Goal: Task Accomplishment & Management: Complete application form

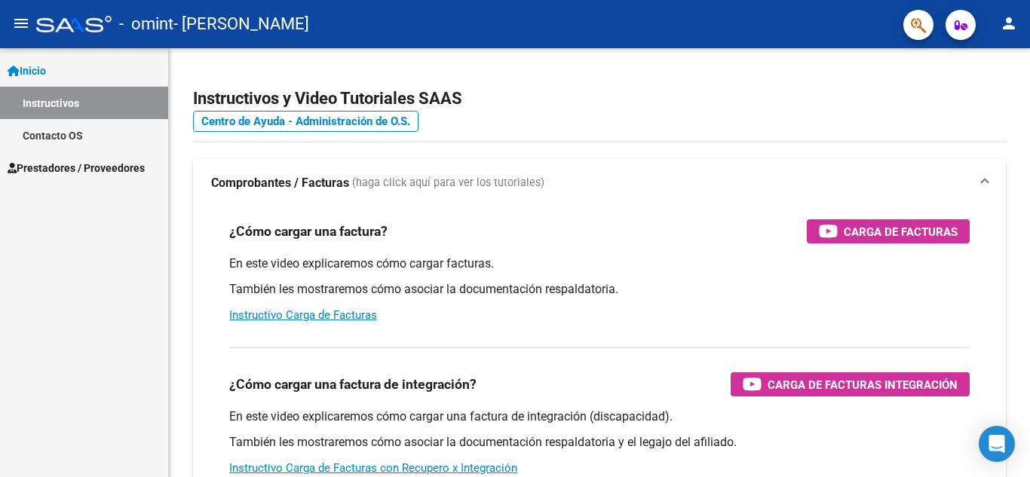
click at [1012, 25] on mat-icon "person" at bounding box center [1009, 23] width 18 height 18
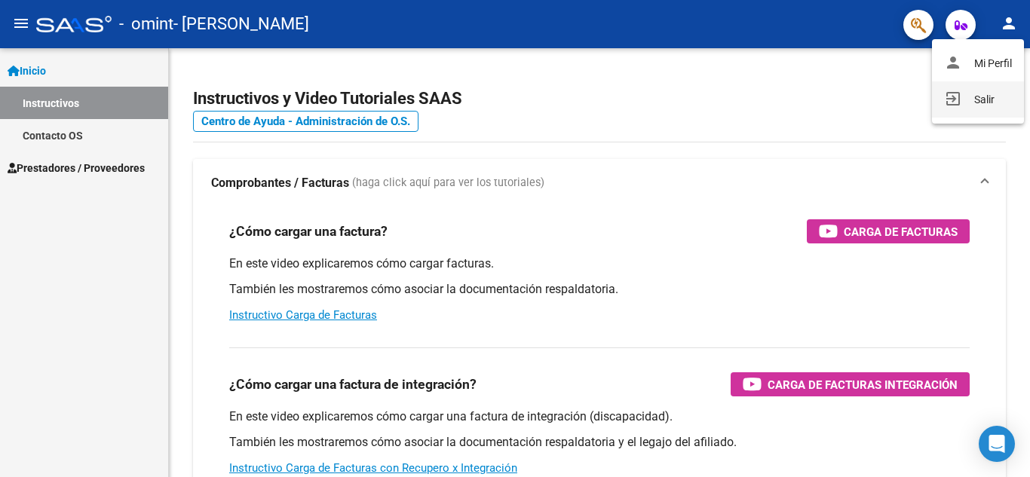
click at [971, 95] on button "exit_to_app Salir" at bounding box center [978, 99] width 92 height 36
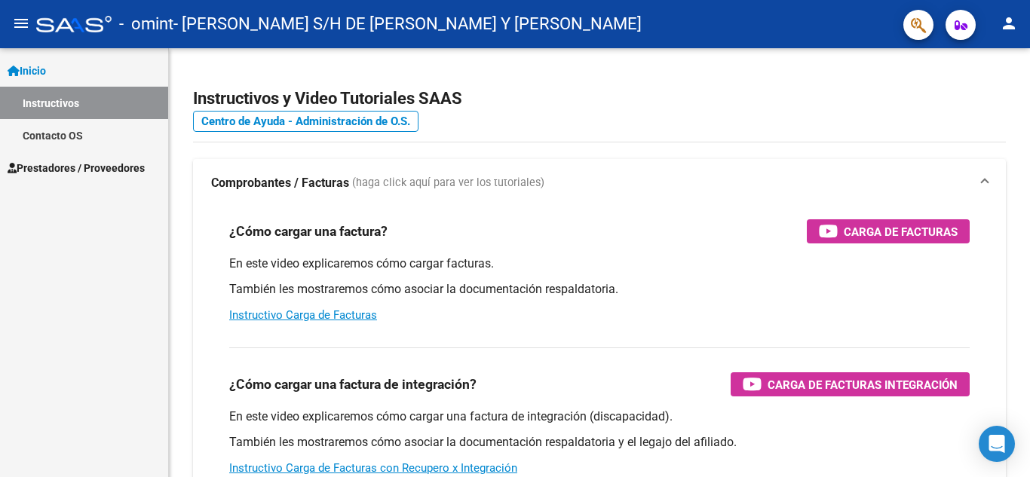
click at [86, 167] on span "Prestadores / Proveedores" at bounding box center [76, 168] width 137 height 17
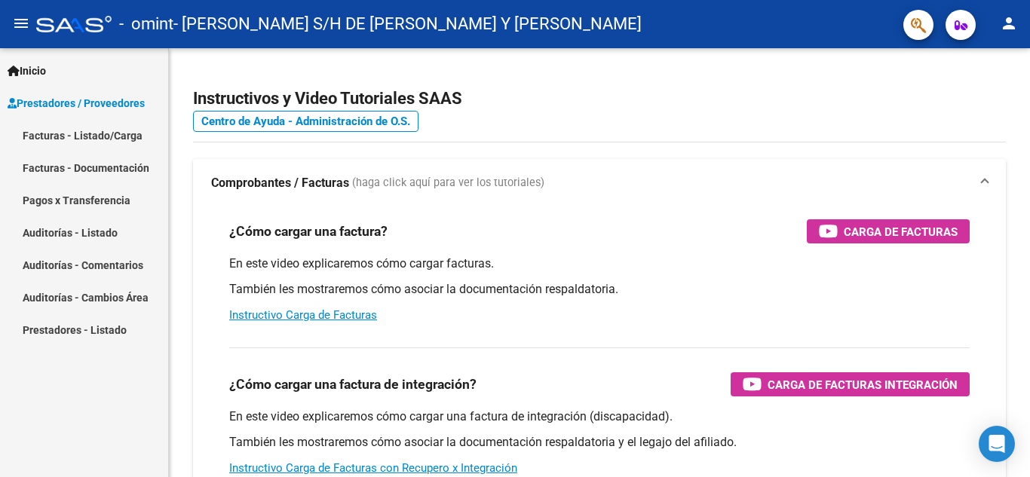
click at [114, 137] on link "Facturas - Listado/Carga" at bounding box center [84, 135] width 168 height 32
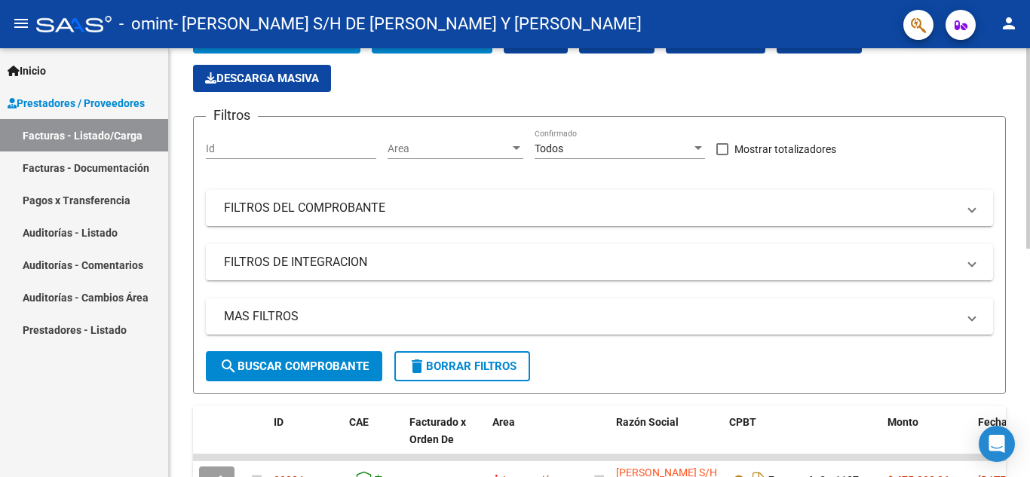
scroll to position [226, 0]
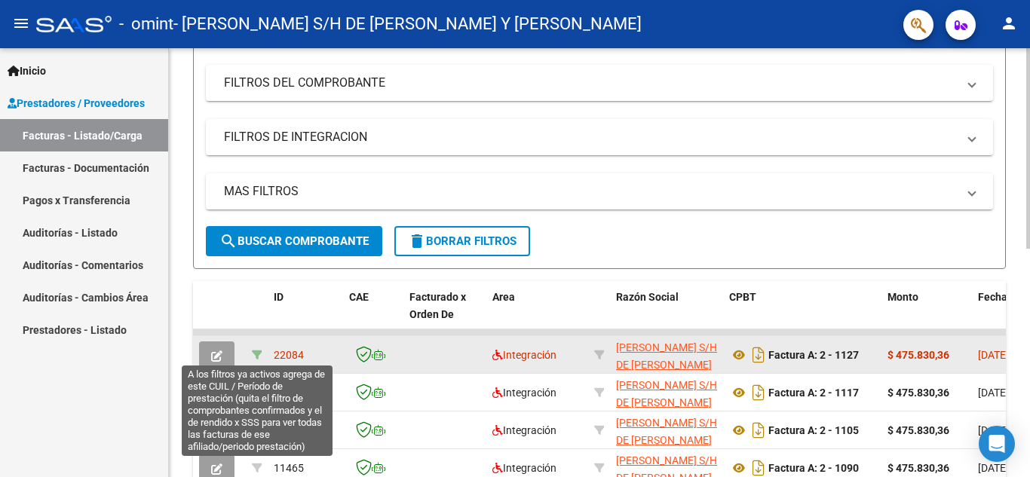
click at [261, 353] on icon at bounding box center [257, 355] width 11 height 11
type input "202509"
type input "20569705305"
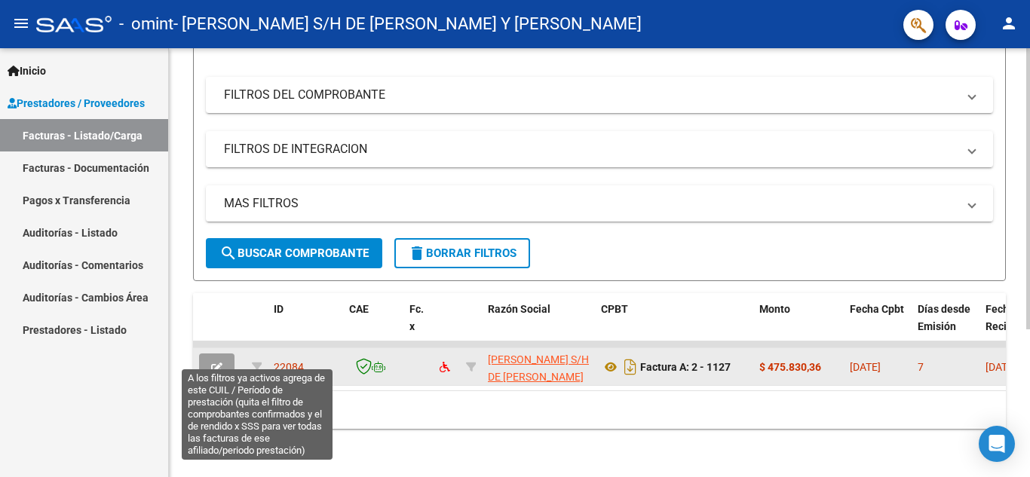
click at [261, 362] on icon at bounding box center [257, 367] width 11 height 11
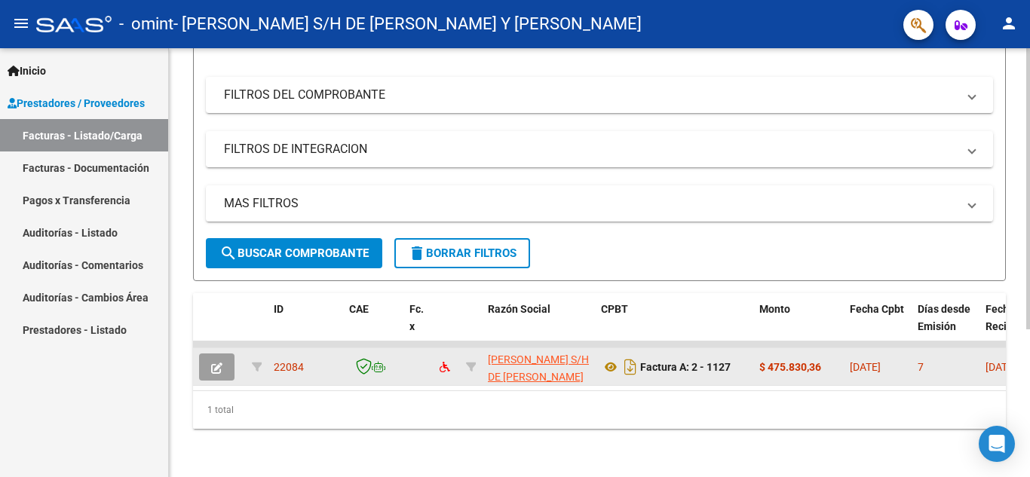
click at [66, 28] on div at bounding box center [73, 24] width 75 height 17
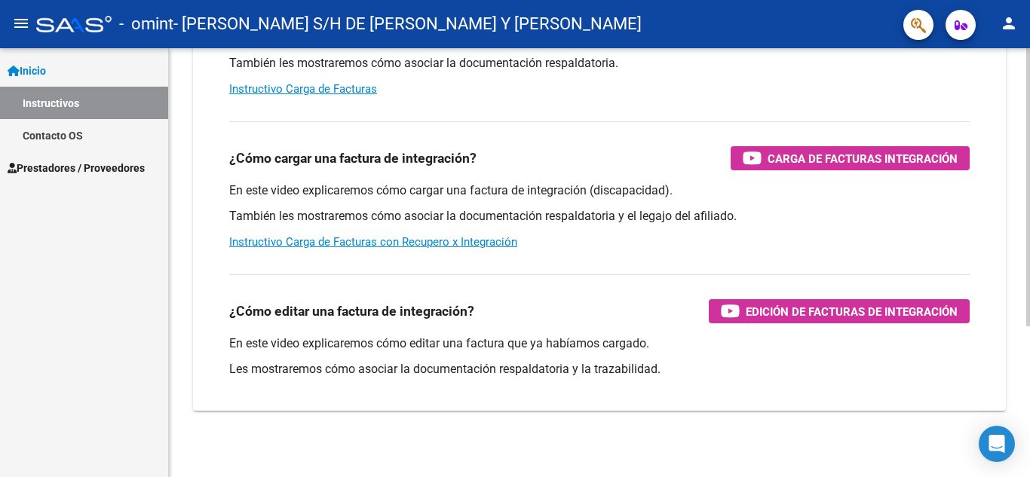
click at [87, 155] on link "Prestadores / Proveedores" at bounding box center [84, 168] width 168 height 32
click at [88, 167] on span "Prestadores / Proveedores" at bounding box center [76, 168] width 137 height 17
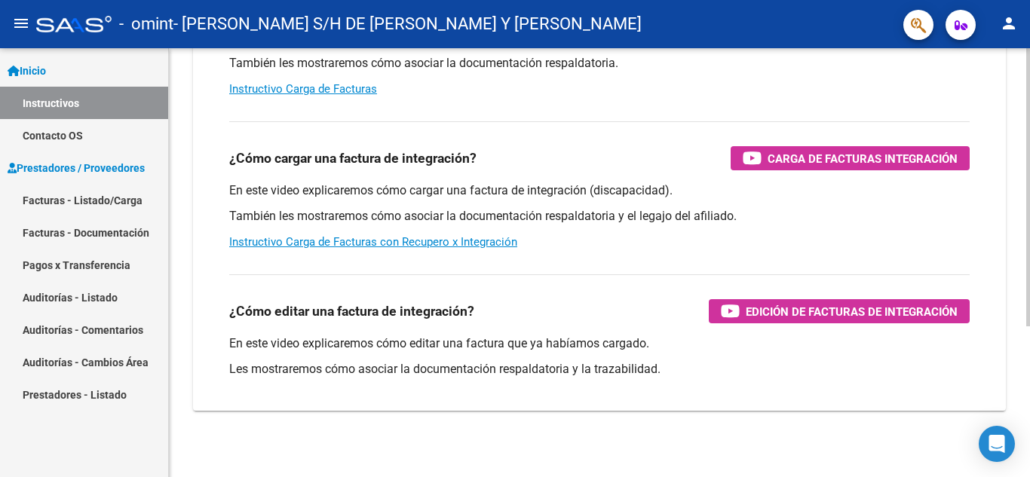
click at [80, 193] on link "Facturas - Listado/Carga" at bounding box center [84, 200] width 168 height 32
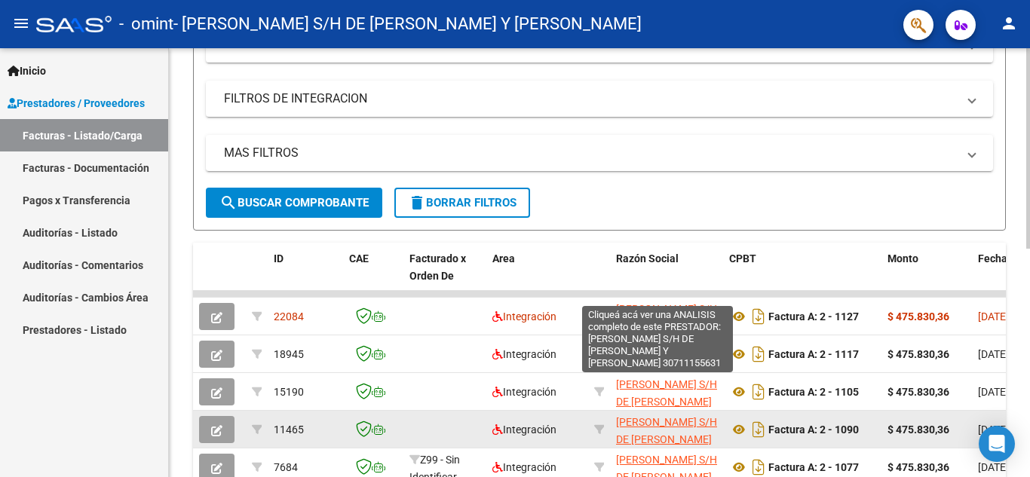
scroll to position [302, 0]
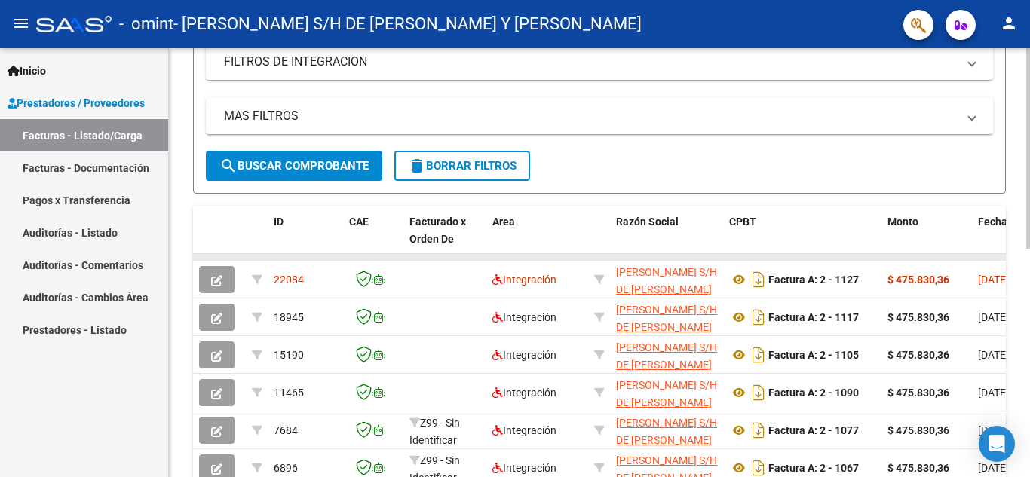
drag, startPoint x: 547, startPoint y: 256, endPoint x: 591, endPoint y: 256, distance: 44.5
click at [550, 256] on datatable-body-cell at bounding box center [538, 257] width 102 height 6
drag, startPoint x: 591, startPoint y: 256, endPoint x: 672, endPoint y: 259, distance: 80.8
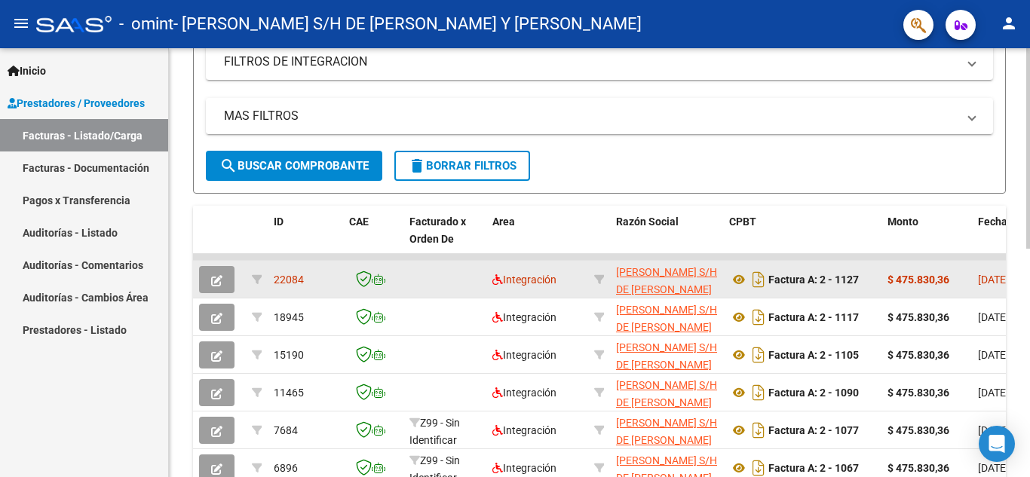
click at [431, 278] on datatable-body-cell at bounding box center [445, 279] width 83 height 37
click at [204, 280] on button "button" at bounding box center [216, 279] width 35 height 27
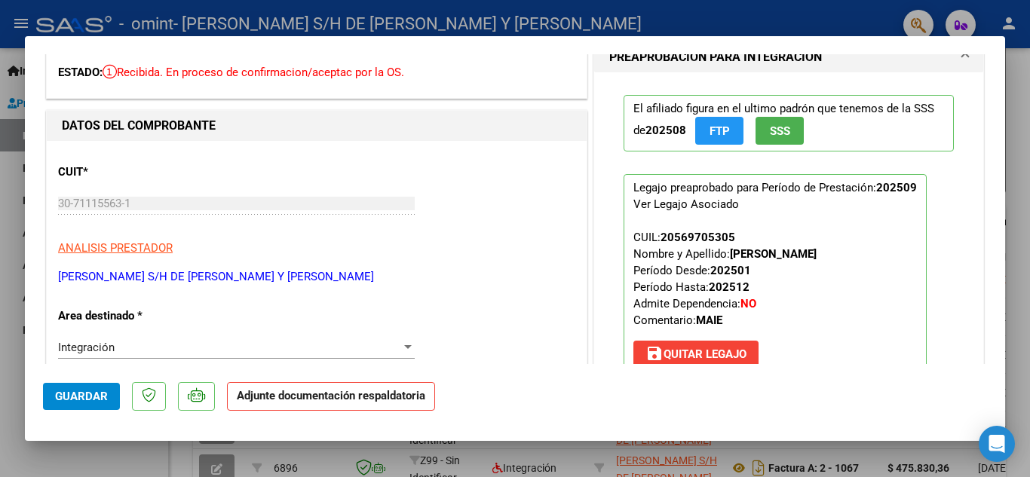
scroll to position [0, 0]
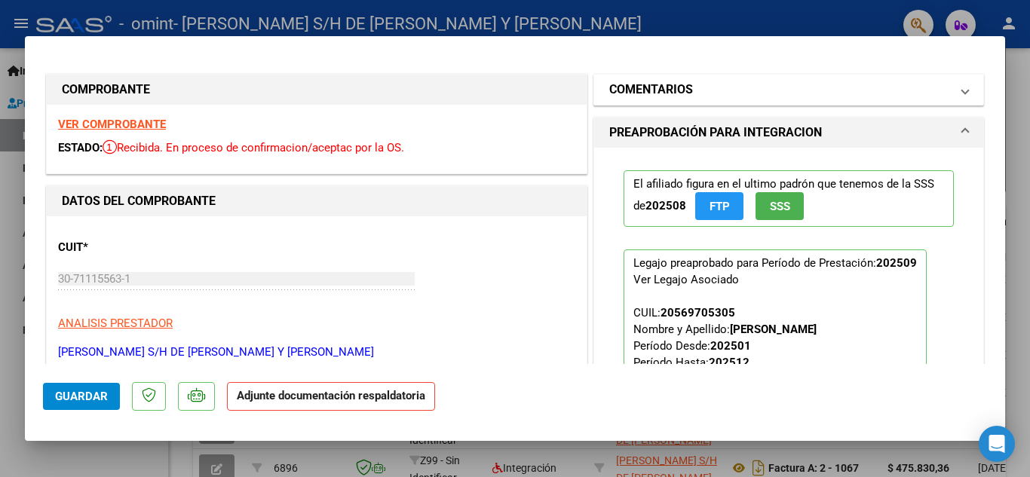
click at [895, 100] on mat-expansion-panel-header "COMENTARIOS" at bounding box center [788, 90] width 389 height 30
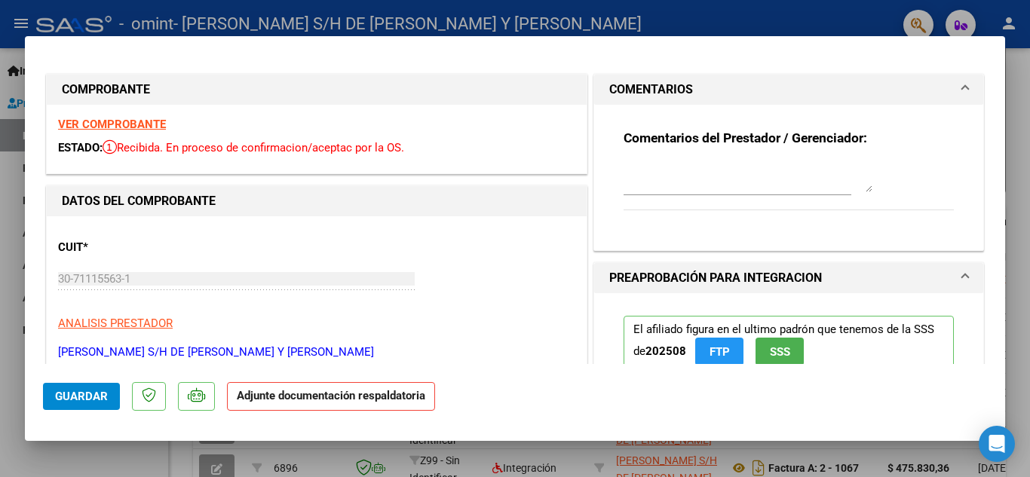
click at [867, 87] on mat-panel-title "COMENTARIOS" at bounding box center [779, 90] width 341 height 18
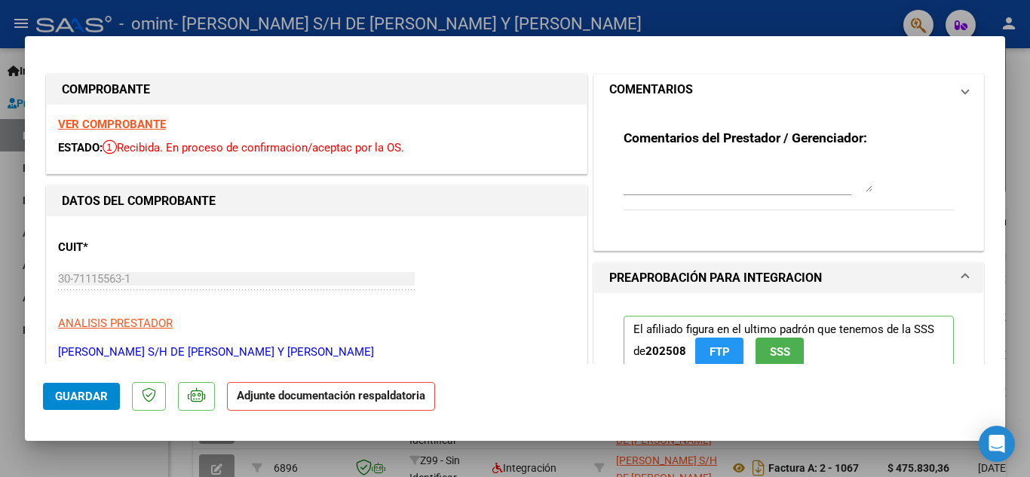
click at [867, 87] on mat-panel-title "COMENTARIOS" at bounding box center [779, 90] width 341 height 18
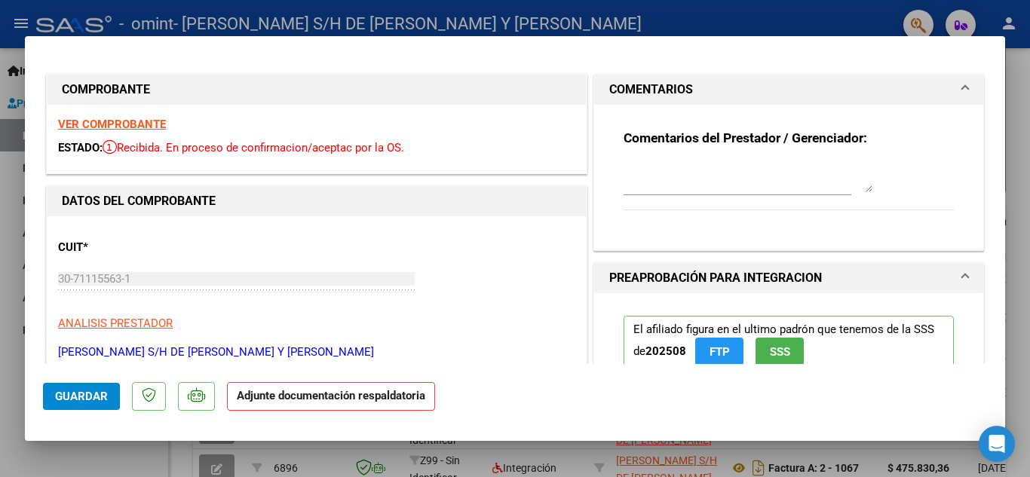
click at [867, 87] on mat-panel-title "COMENTARIOS" at bounding box center [779, 90] width 341 height 18
click at [962, 95] on span at bounding box center [965, 90] width 6 height 18
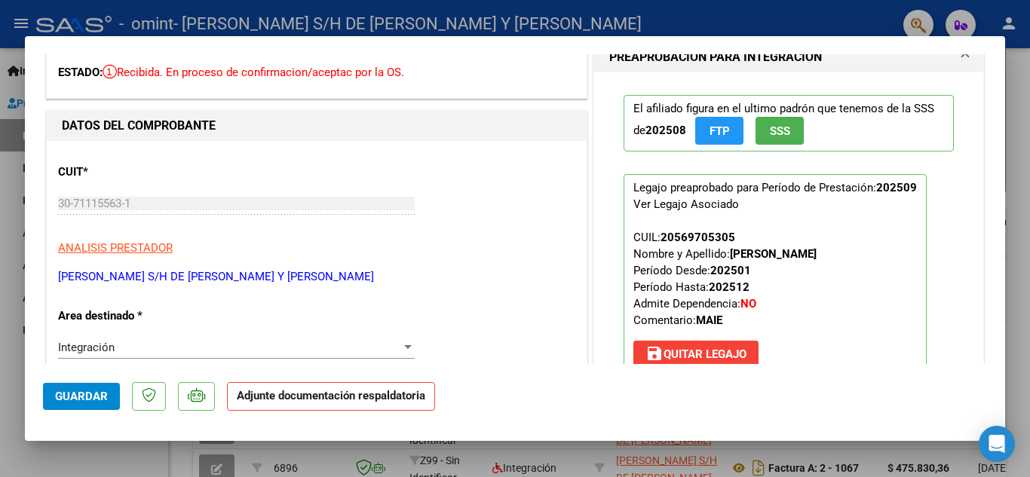
scroll to position [226, 0]
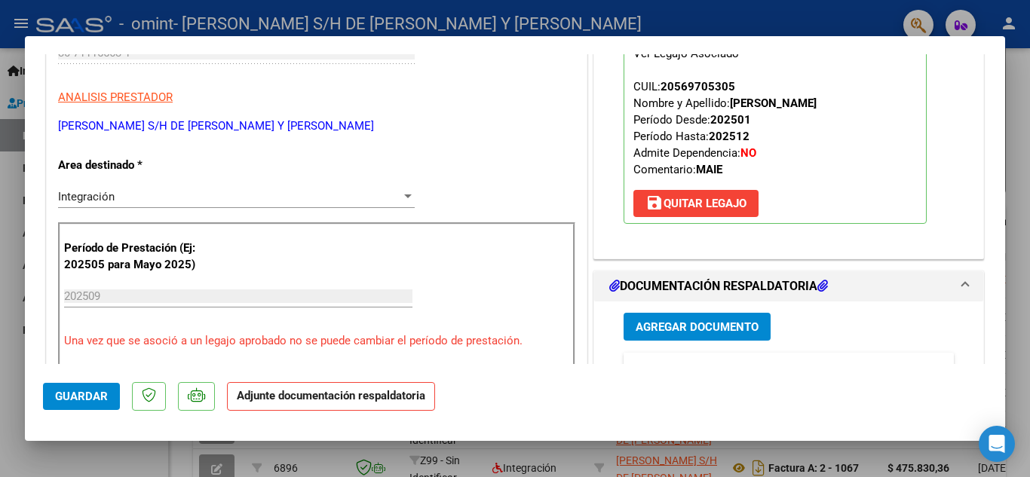
click at [725, 332] on span "Agregar Documento" at bounding box center [697, 328] width 123 height 14
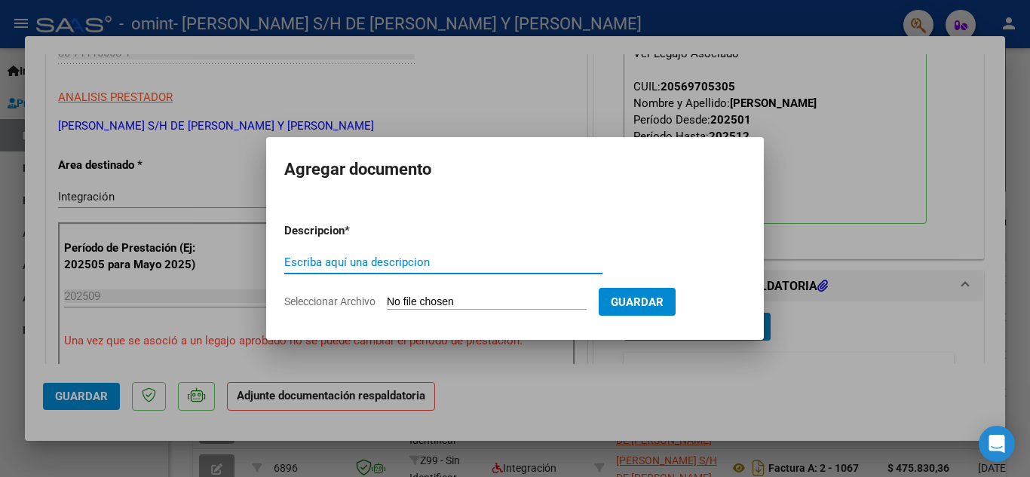
click at [437, 307] on input "Seleccionar Archivo" at bounding box center [487, 303] width 200 height 14
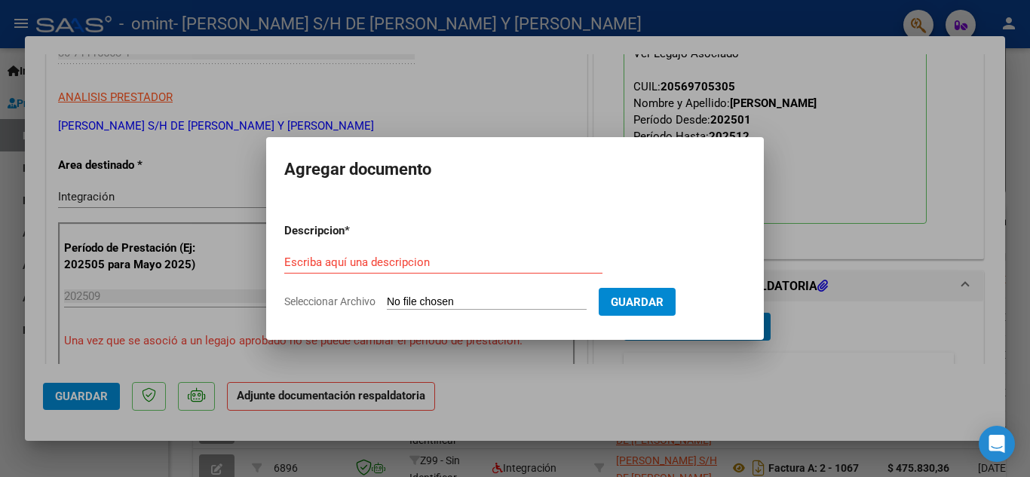
type input "C:\fakepath\ASISTENCIA488.pdf"
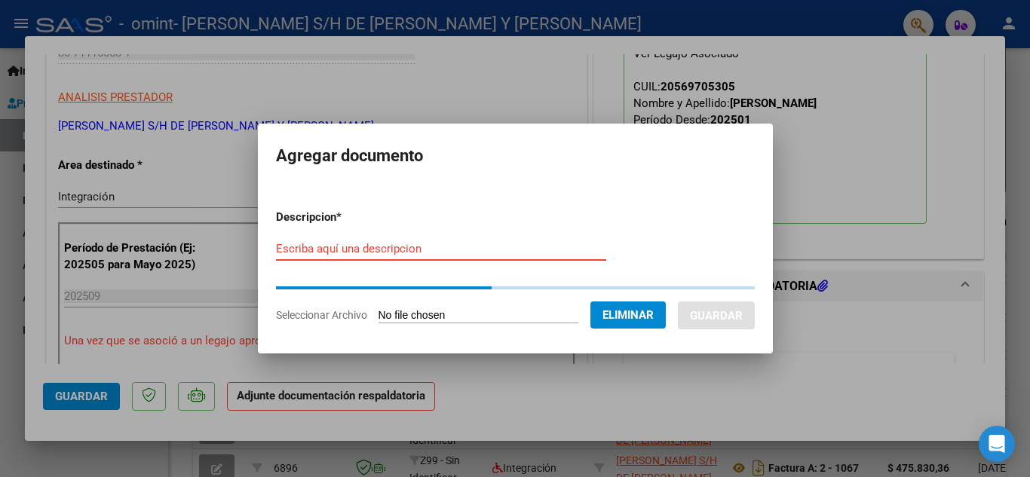
click at [376, 250] on input "Escriba aquí una descripcion" at bounding box center [441, 249] width 330 height 14
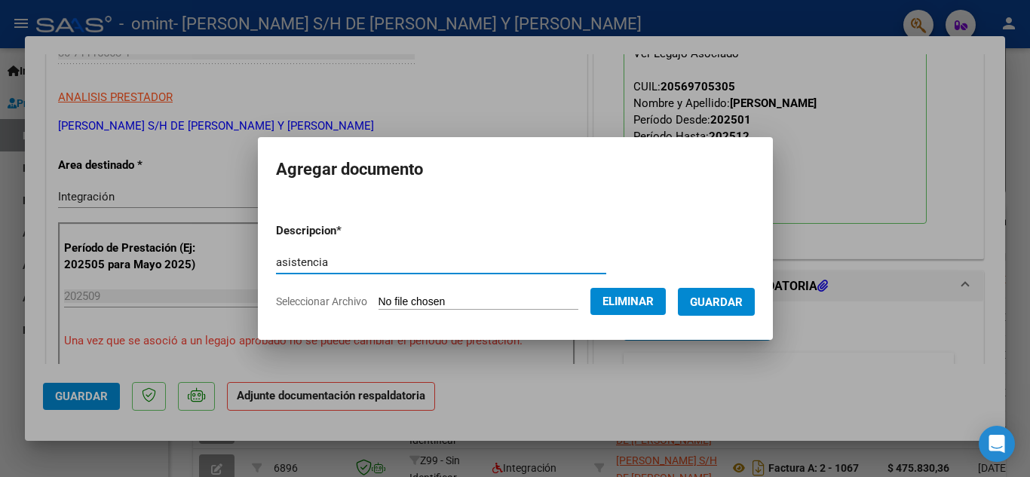
type input "asistencia"
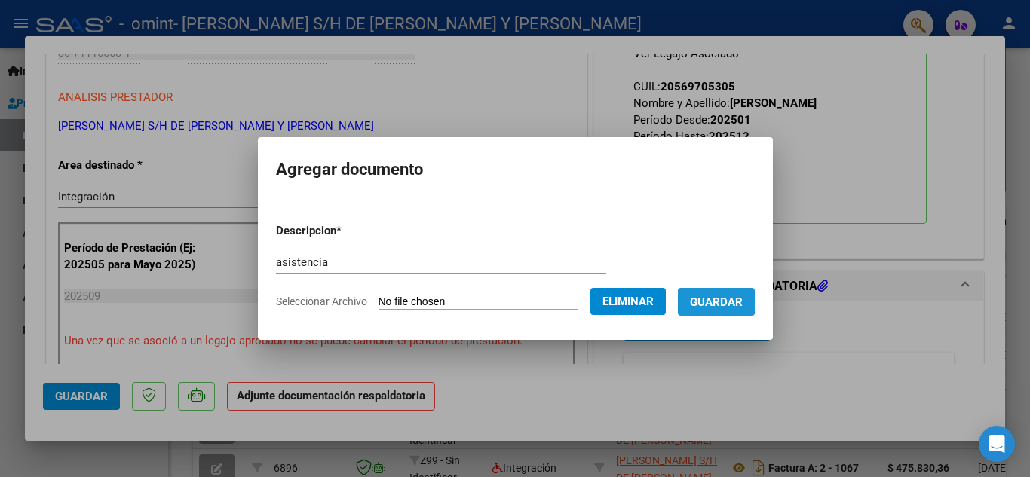
click at [719, 299] on span "Guardar" at bounding box center [716, 303] width 53 height 14
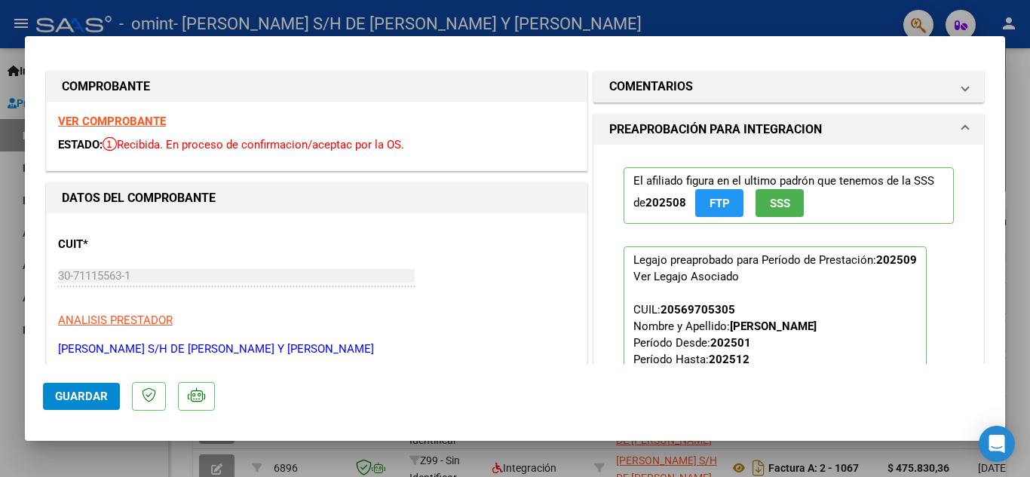
scroll to position [0, 0]
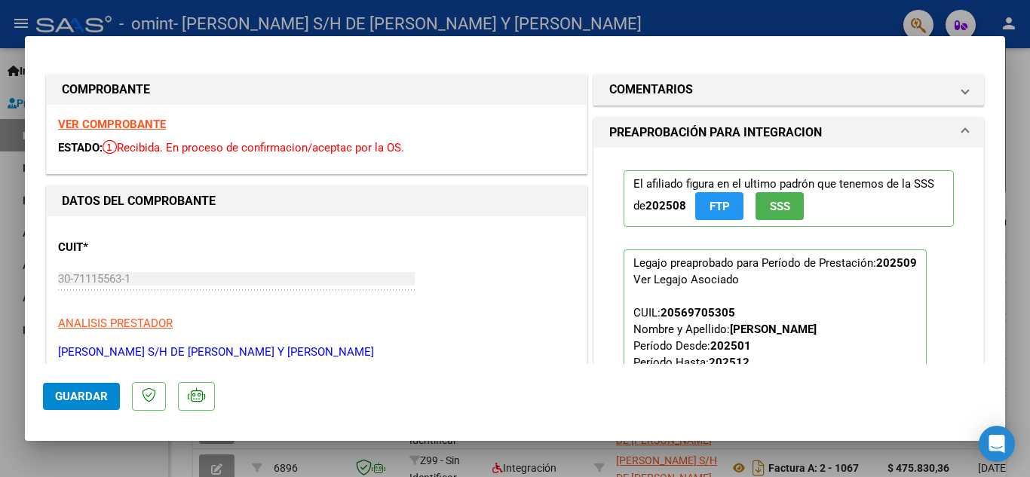
click at [770, 207] on span "SSS" at bounding box center [780, 207] width 20 height 14
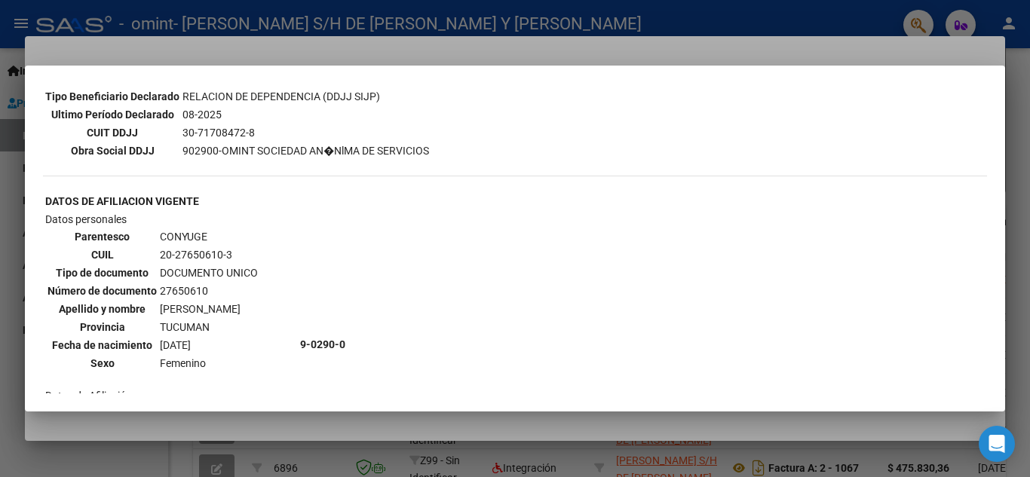
scroll to position [302, 0]
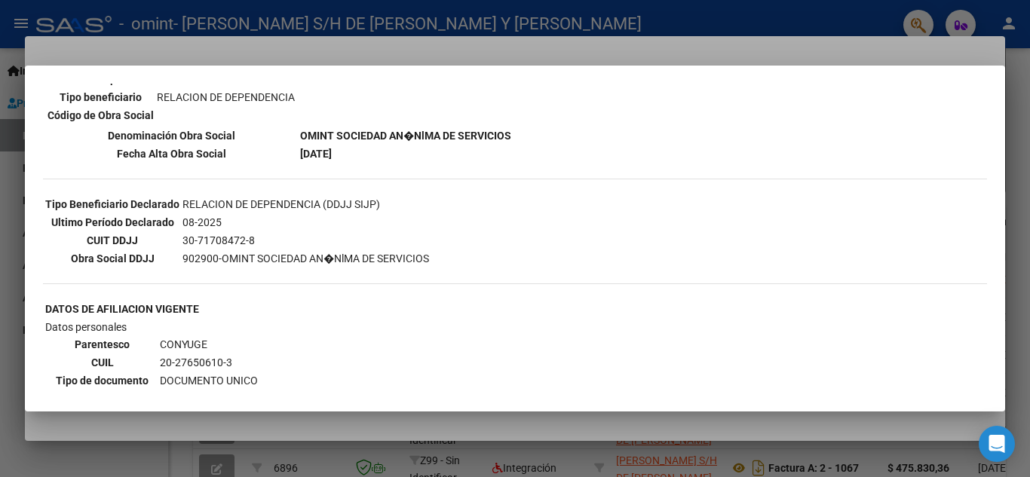
click at [1023, 204] on div at bounding box center [515, 238] width 1030 height 477
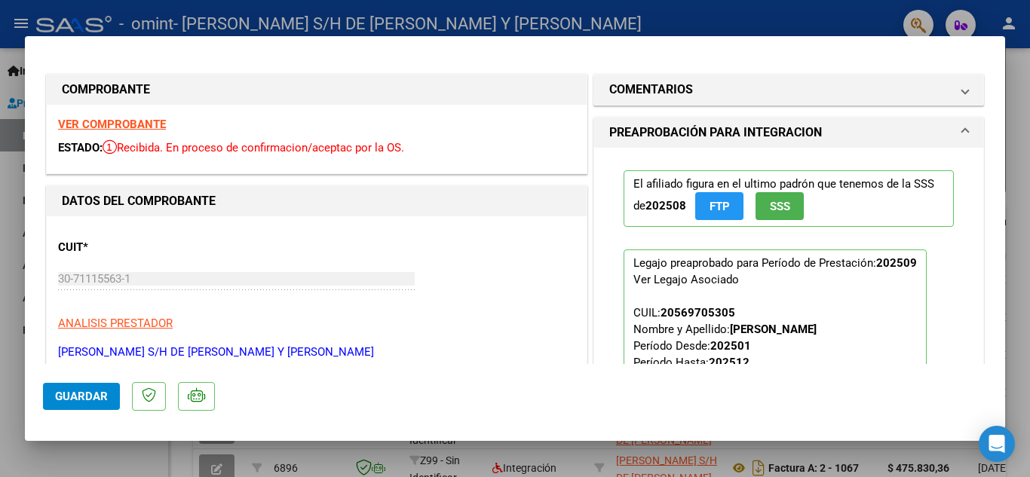
click at [782, 211] on span "SSS" at bounding box center [780, 207] width 20 height 14
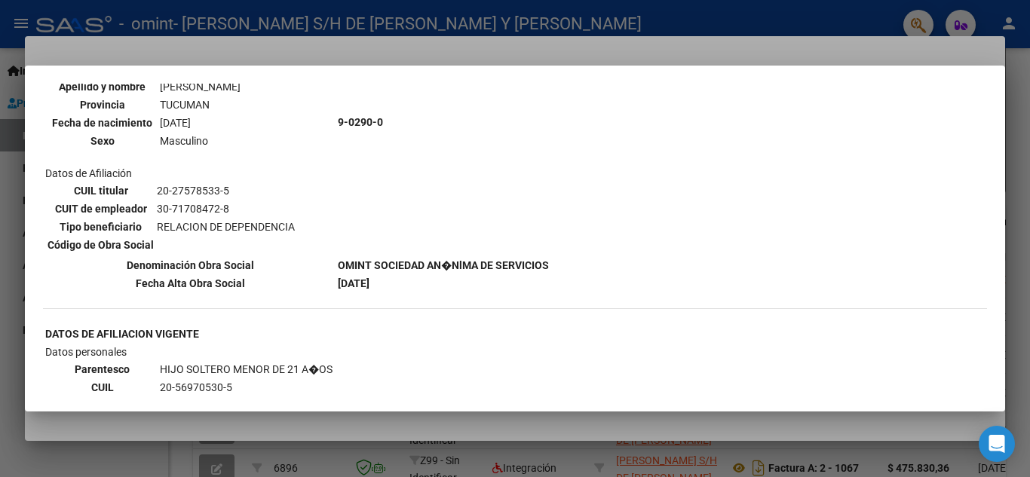
scroll to position [753, 0]
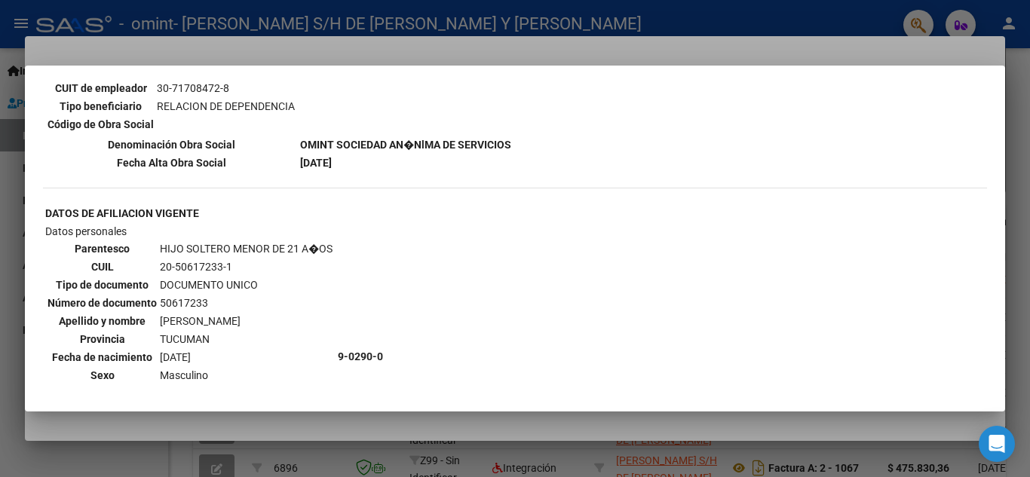
click at [794, 24] on div at bounding box center [515, 238] width 1030 height 477
type input "$ 0,00"
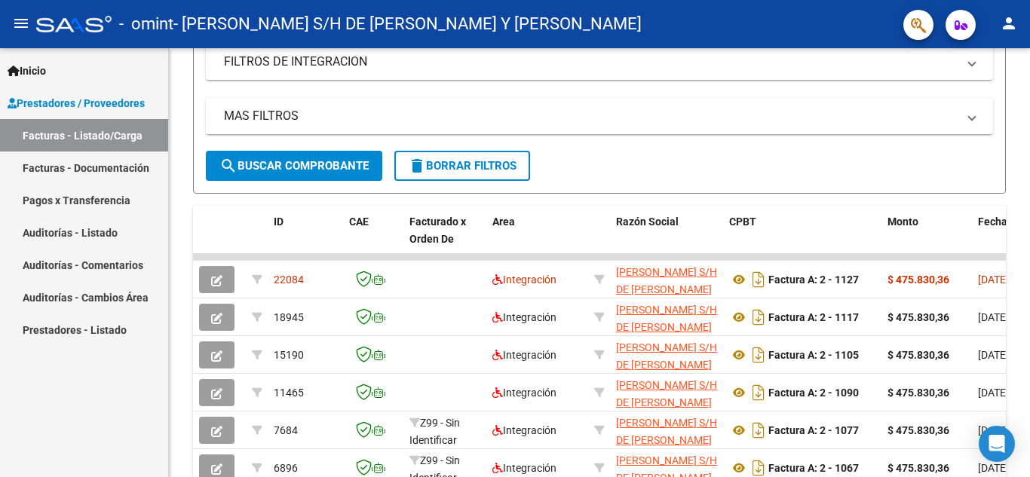
scroll to position [302, 0]
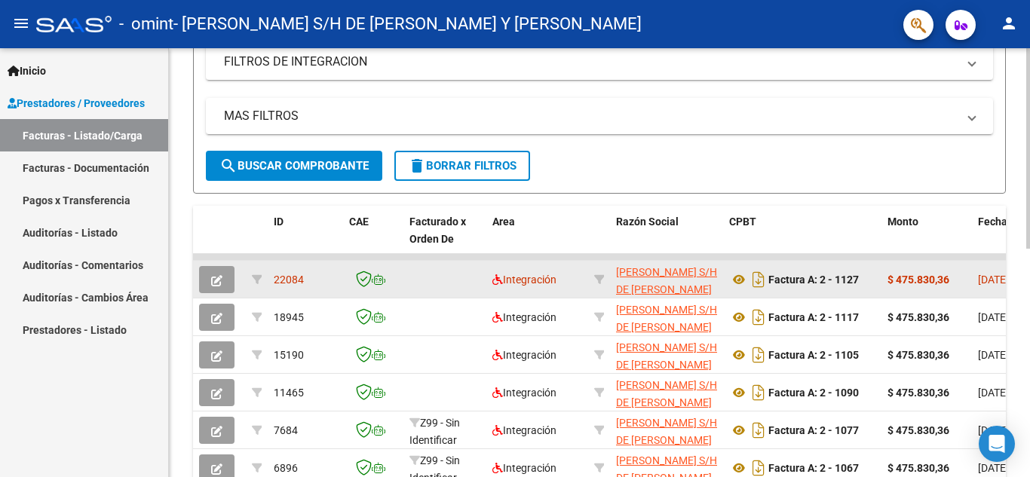
click at [221, 280] on icon "button" at bounding box center [216, 280] width 11 height 11
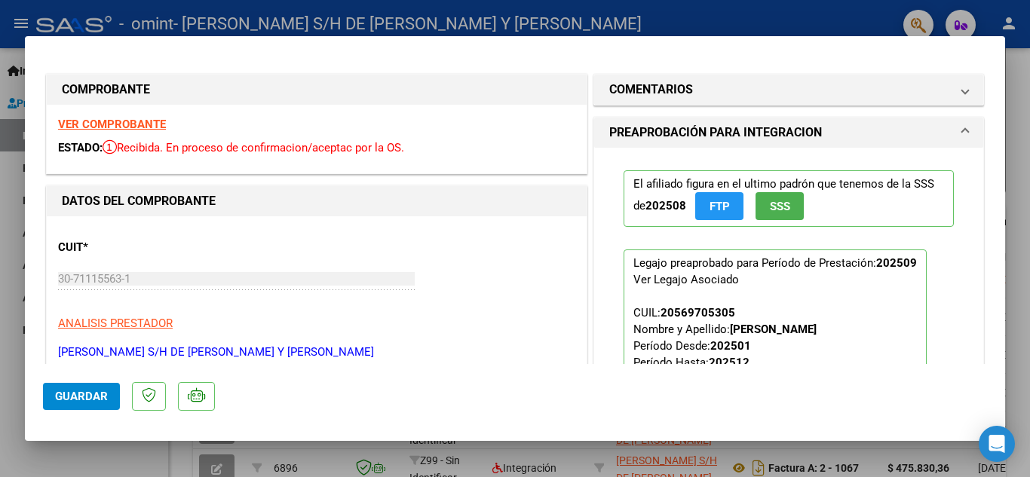
click at [718, 206] on span "FTP" at bounding box center [720, 207] width 20 height 14
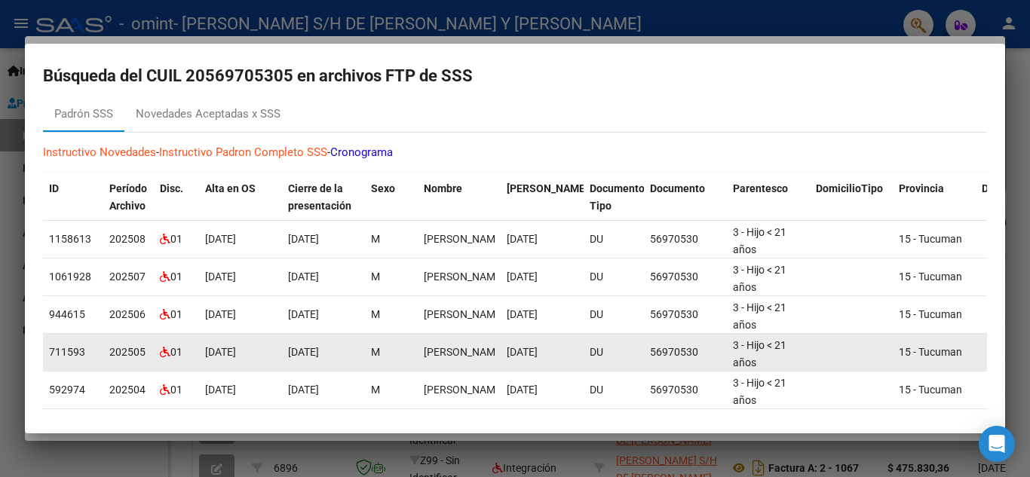
scroll to position [0, 0]
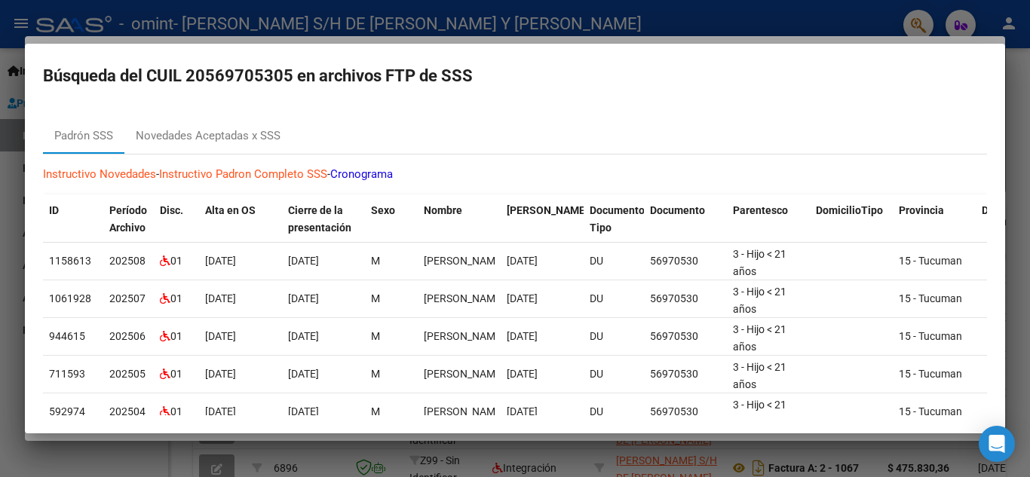
click at [580, 14] on div at bounding box center [515, 238] width 1030 height 477
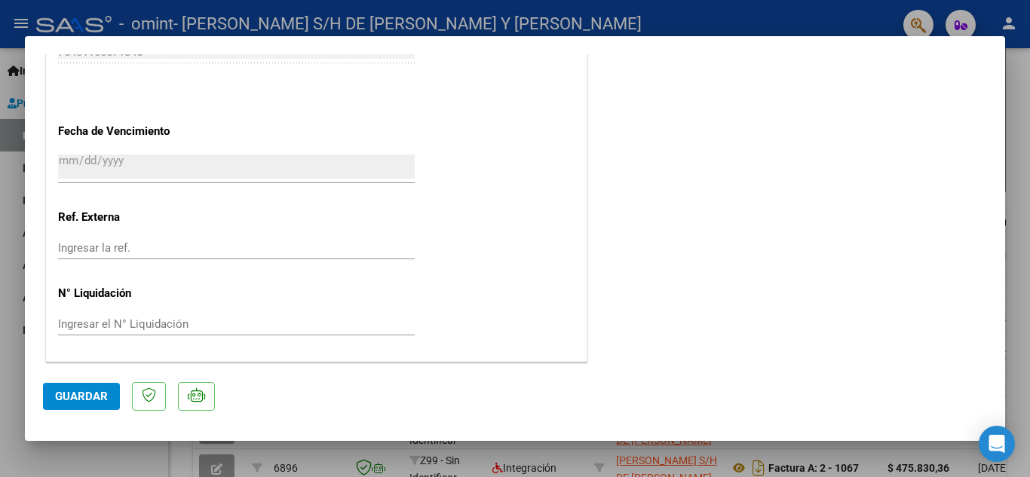
scroll to position [984, 0]
click at [66, 400] on span "Guardar" at bounding box center [81, 397] width 53 height 14
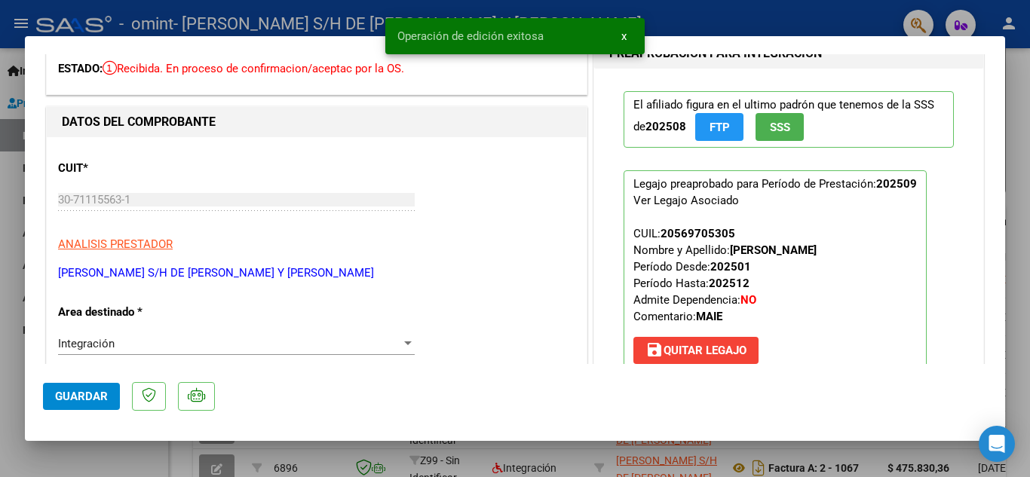
scroll to position [0, 0]
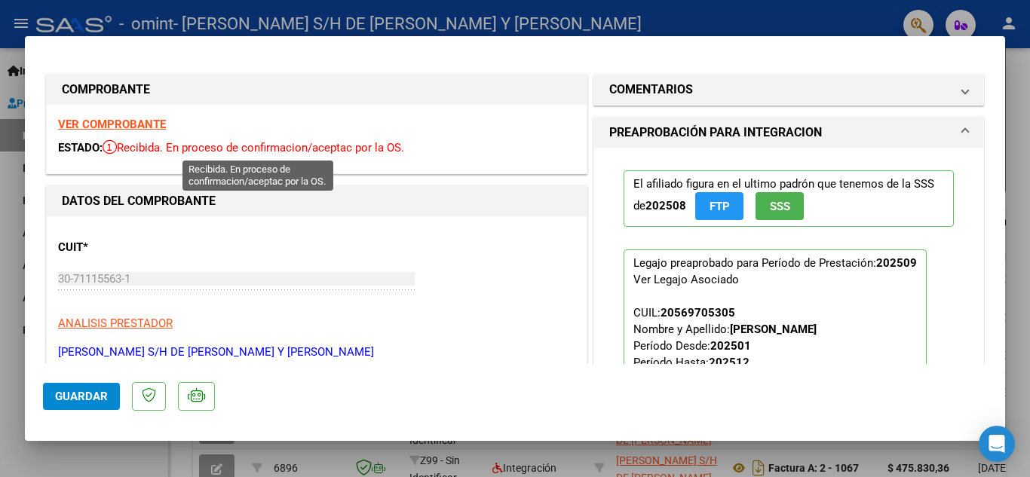
drag, startPoint x: 126, startPoint y: 150, endPoint x: 158, endPoint y: 147, distance: 31.8
click at [126, 150] on span "Recibida. En proceso de confirmacion/aceptac por la OS." at bounding box center [254, 148] width 302 height 14
drag, startPoint x: 158, startPoint y: 147, endPoint x: 403, endPoint y: 141, distance: 245.2
click at [241, 143] on span "Recibida. En proceso de confirmacion/aceptac por la OS." at bounding box center [254, 148] width 302 height 14
drag, startPoint x: 403, startPoint y: 141, endPoint x: 446, endPoint y: 141, distance: 43.0
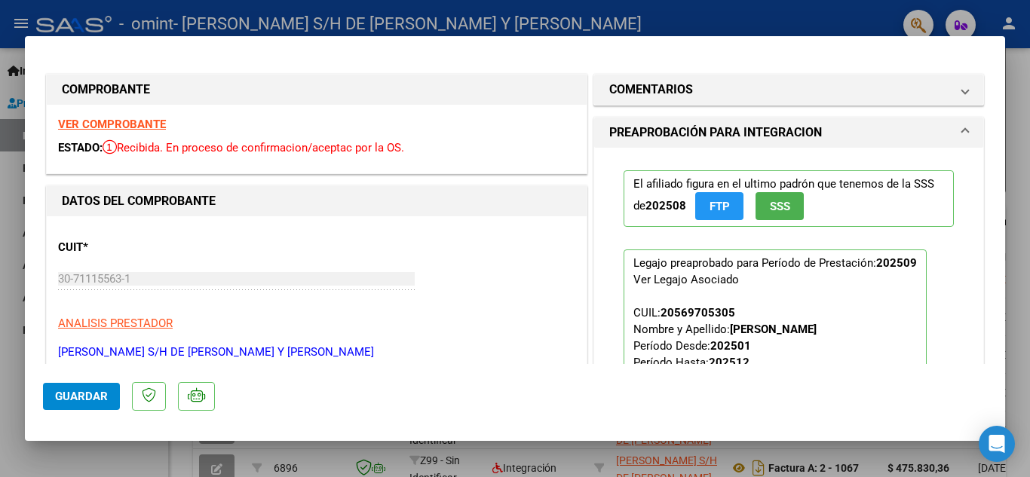
click at [446, 141] on div "ESTADO: Recibida. En proceso de confirmacion/aceptac por la OS." at bounding box center [316, 148] width 517 height 17
click at [855, 14] on div at bounding box center [515, 238] width 1030 height 477
type input "$ 0,00"
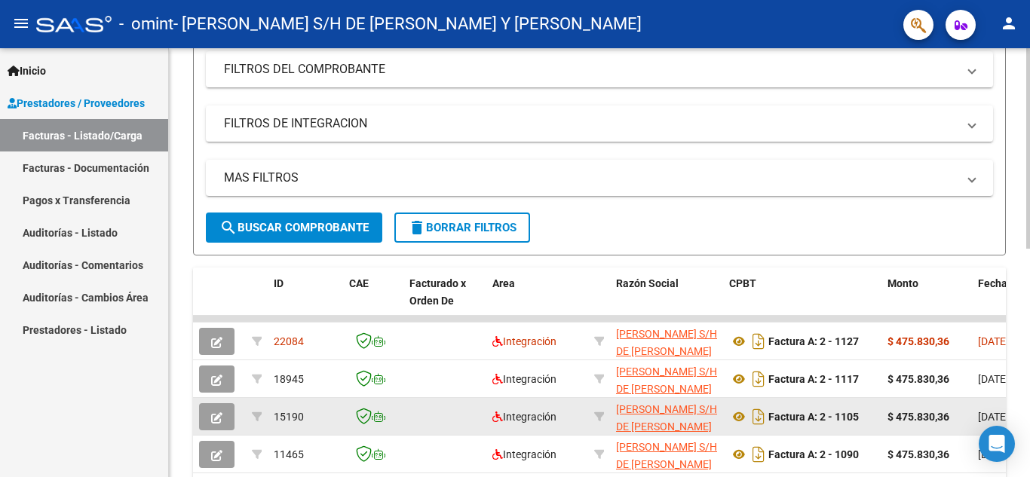
scroll to position [377, 0]
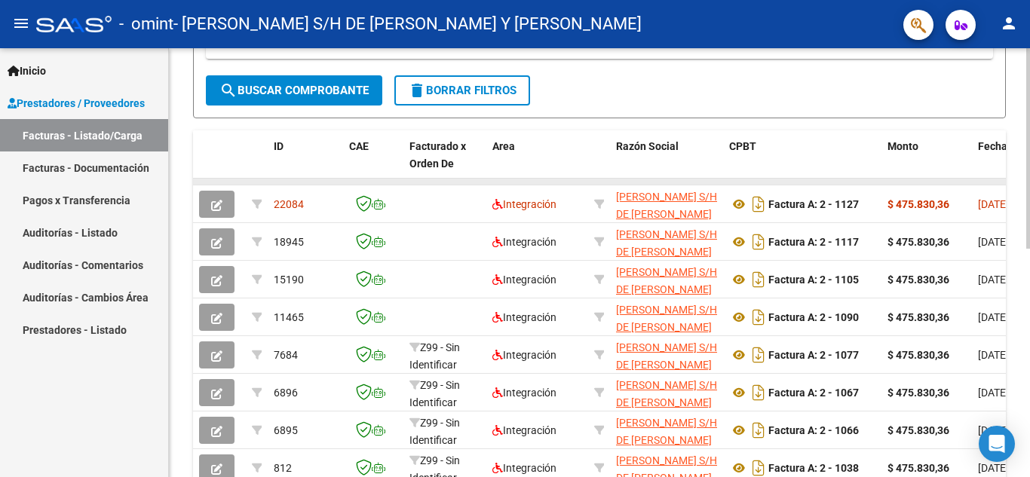
click at [539, 181] on datatable-body-cell at bounding box center [538, 182] width 102 height 6
drag, startPoint x: 600, startPoint y: 170, endPoint x: 665, endPoint y: 169, distance: 64.9
drag, startPoint x: 664, startPoint y: 180, endPoint x: 772, endPoint y: 183, distance: 107.9
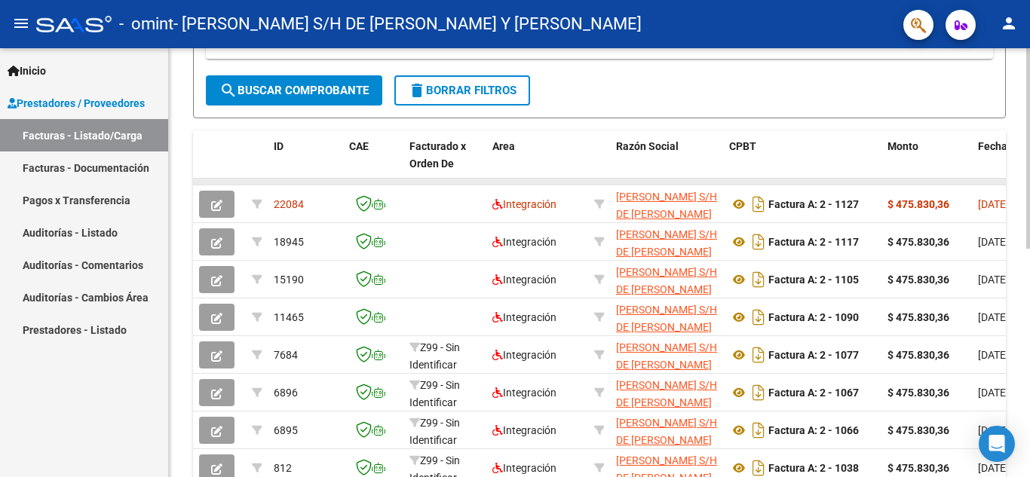
click at [772, 183] on datatable-body-cell at bounding box center [802, 182] width 158 height 6
click at [821, 180] on datatable-body-cell at bounding box center [802, 182] width 158 height 6
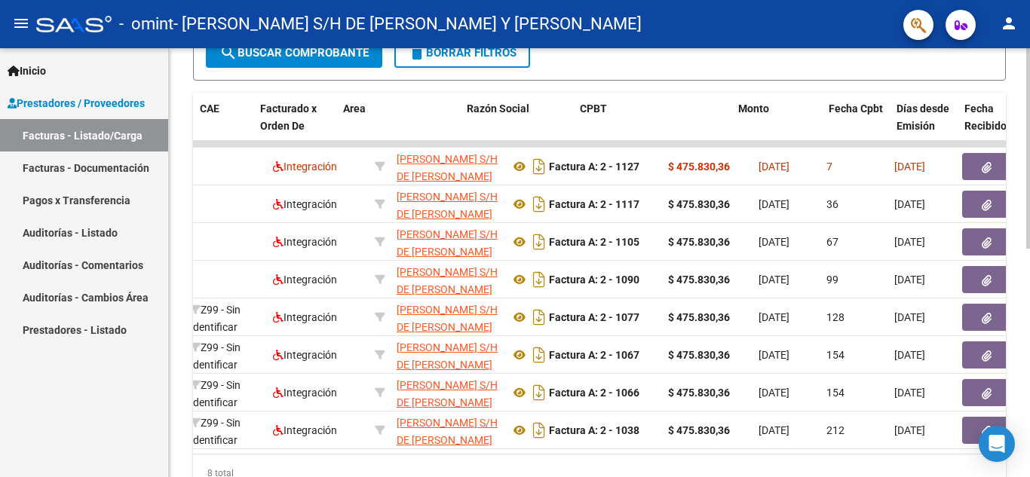
scroll to position [0, 0]
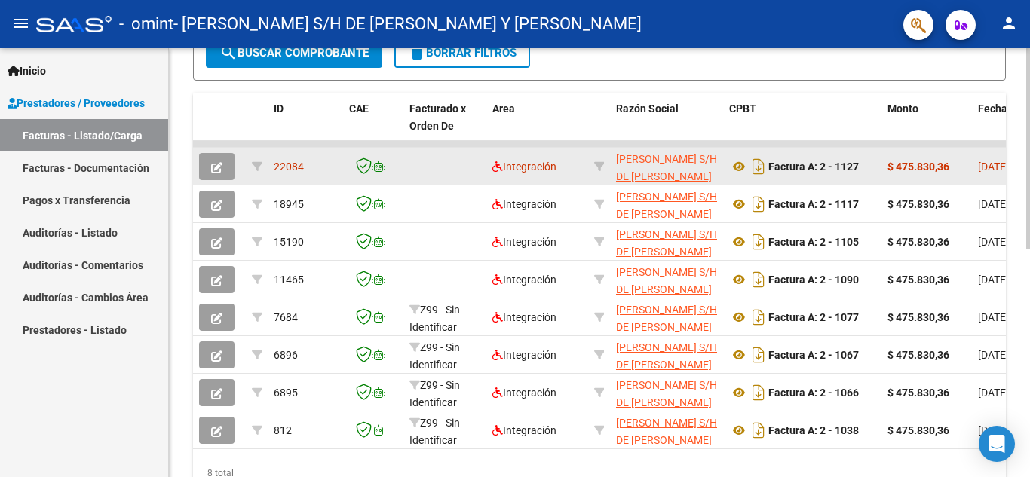
click at [286, 167] on span "22084" at bounding box center [289, 167] width 30 height 12
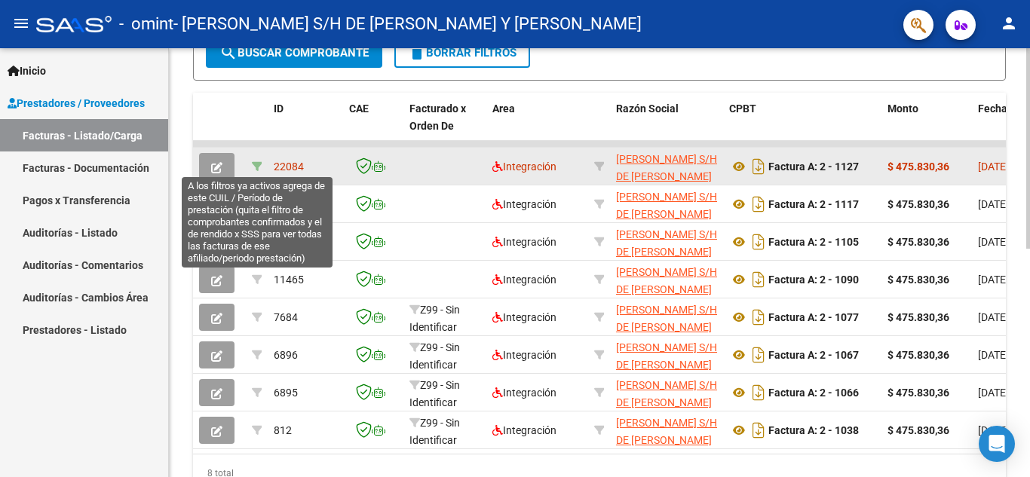
click at [253, 168] on icon at bounding box center [257, 166] width 11 height 11
type input "202509"
type input "20569705305"
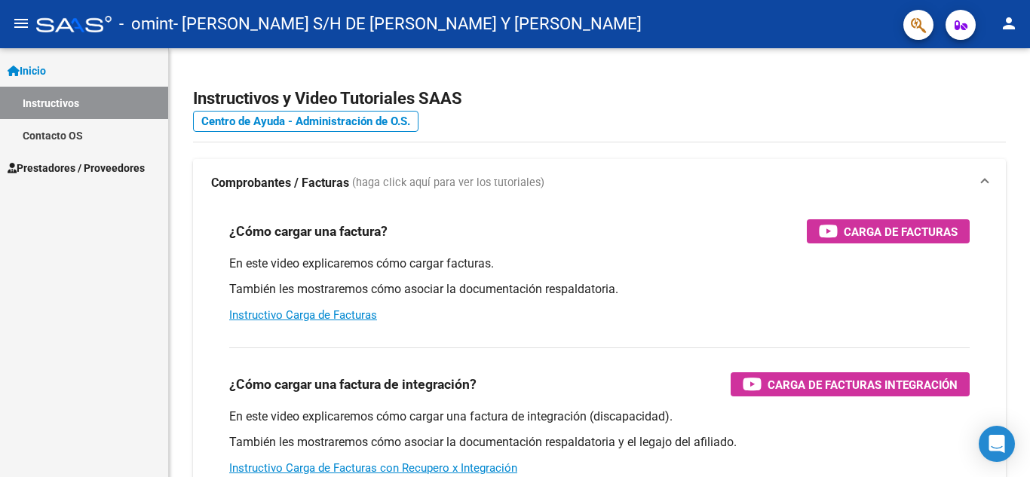
click at [43, 167] on span "Prestadores / Proveedores" at bounding box center [76, 168] width 137 height 17
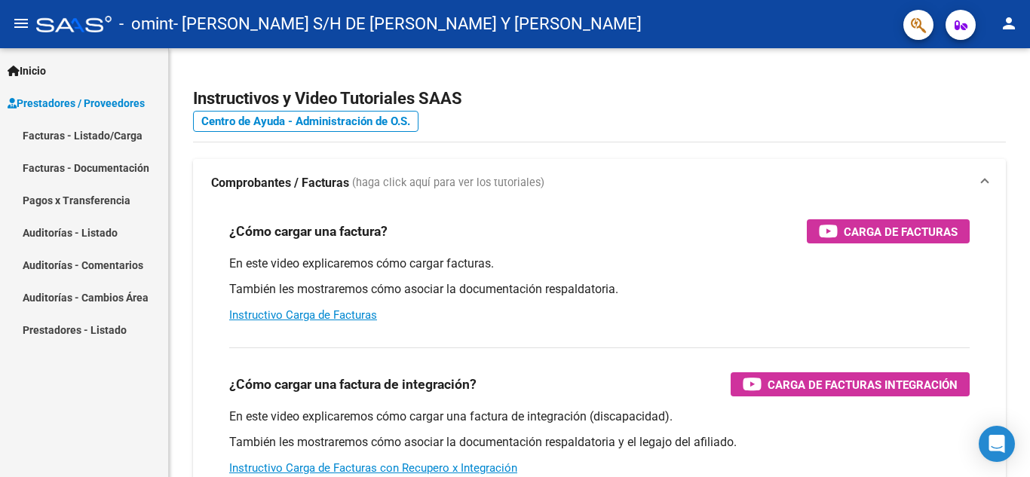
click at [75, 140] on link "Facturas - Listado/Carga" at bounding box center [84, 135] width 168 height 32
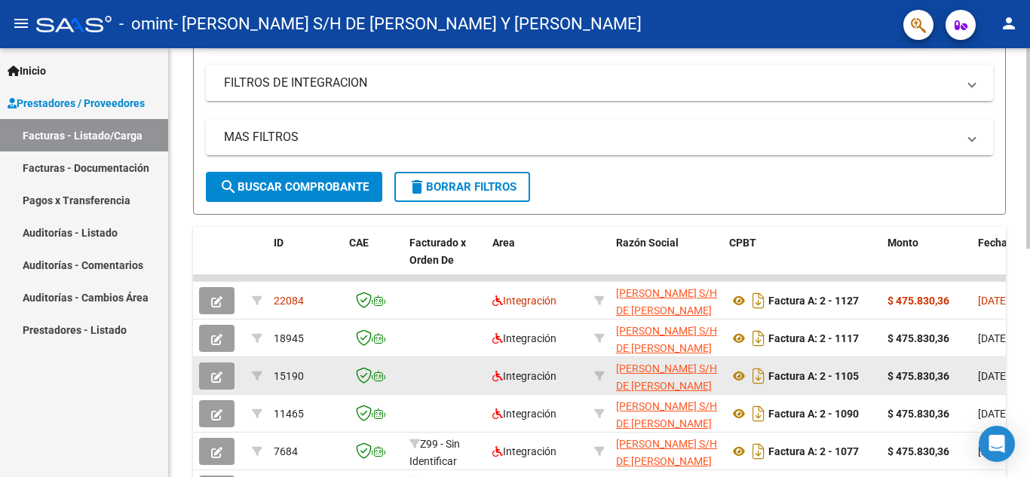
scroll to position [302, 0]
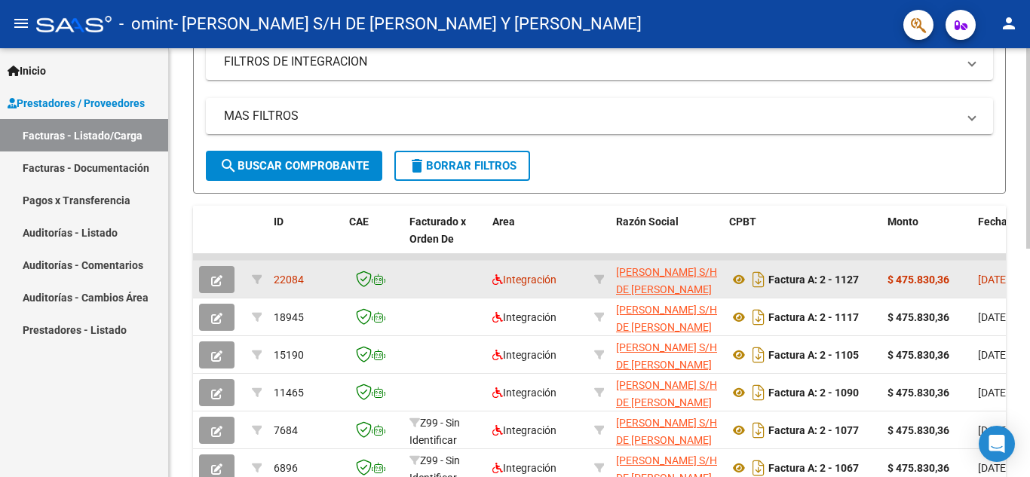
click at [219, 275] on icon "button" at bounding box center [216, 280] width 11 height 11
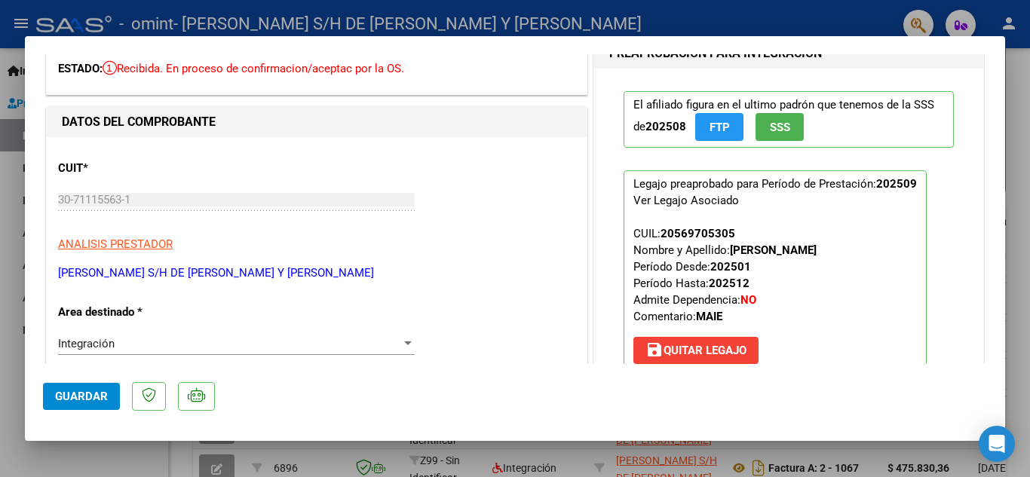
scroll to position [151, 0]
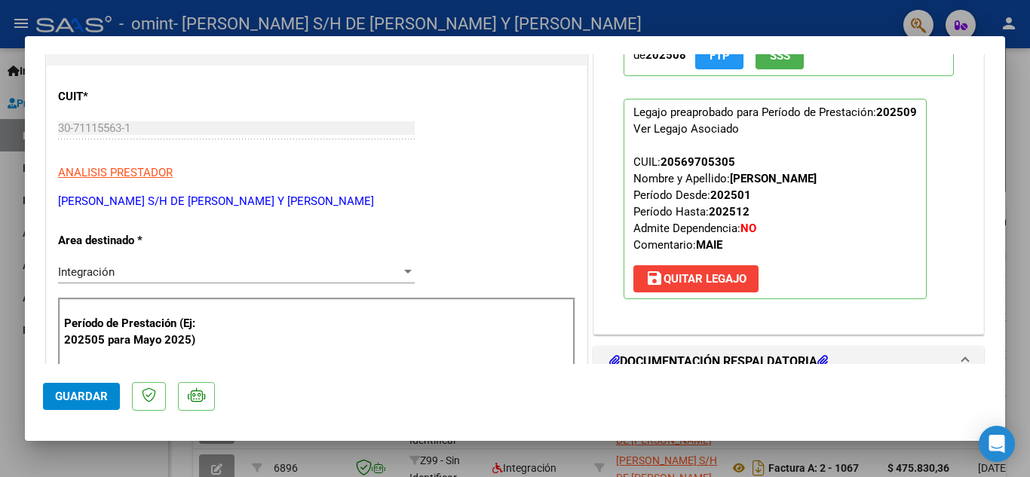
drag, startPoint x: 760, startPoint y: 180, endPoint x: 919, endPoint y: 171, distance: 158.7
click at [919, 171] on p "Legajo preaprobado para Período de Prestación: 202509 Ver Legajo Asociado CUIL:…" at bounding box center [775, 199] width 303 height 201
drag, startPoint x: 724, startPoint y: 180, endPoint x: 848, endPoint y: 183, distance: 123.7
click at [817, 181] on span "CUIL: 20569705305 Nombre y Apellido: SANCHEZ MATEO AGUSTIN Período Desde: 20250…" at bounding box center [725, 203] width 183 height 97
click at [817, 183] on strong "SANCHEZ MATEO AGUSTIN" at bounding box center [773, 179] width 87 height 14
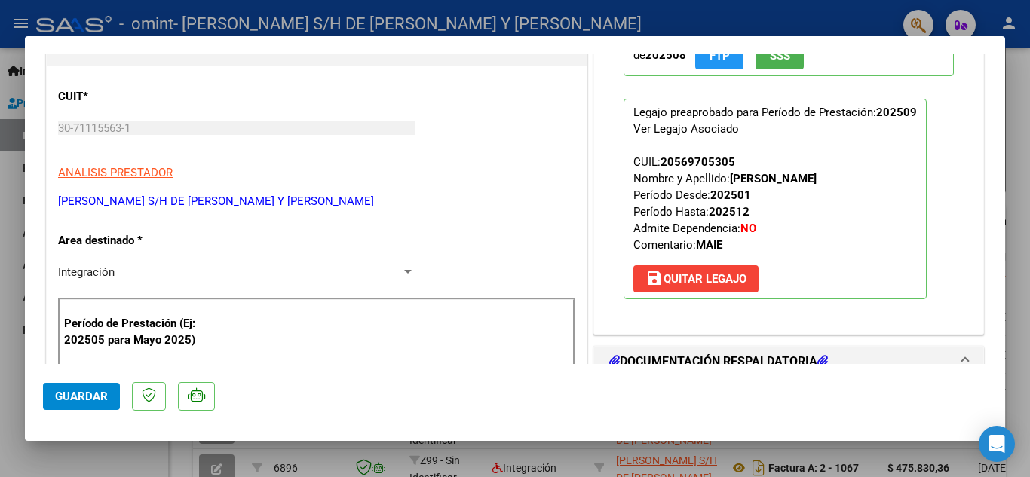
click at [788, 225] on p "Legajo preaprobado para Período de Prestación: 202509 Ver Legajo Asociado CUIL:…" at bounding box center [775, 199] width 303 height 201
drag, startPoint x: 735, startPoint y: 180, endPoint x: 887, endPoint y: 167, distance: 152.1
click at [887, 167] on p "Legajo preaprobado para Período de Prestación: 202509 Ver Legajo Asociado CUIL:…" at bounding box center [775, 199] width 303 height 201
click at [880, 199] on p "Legajo preaprobado para Período de Prestación: 202509 Ver Legajo Asociado CUIL:…" at bounding box center [775, 199] width 303 height 201
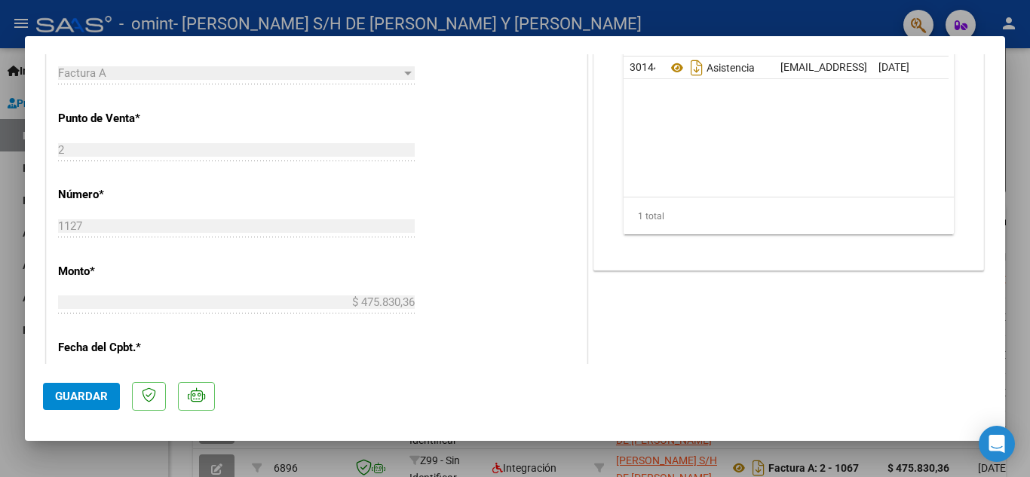
scroll to position [453, 0]
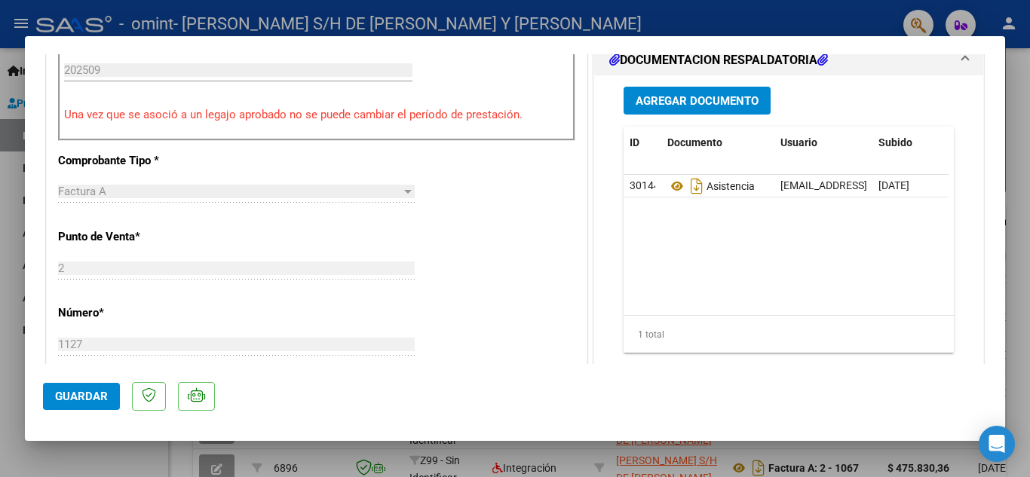
drag, startPoint x: 99, startPoint y: 116, endPoint x: 333, endPoint y: 129, distance: 234.9
click at [333, 129] on div "Período de Prestación (Ej: 202505 para Mayo 2025) 202509 Ingrese el Período de …" at bounding box center [316, 68] width 517 height 145
click at [485, 124] on div "Período de Prestación (Ej: 202505 para Mayo 2025) 202509 Ingrese el Período de …" at bounding box center [316, 68] width 517 height 145
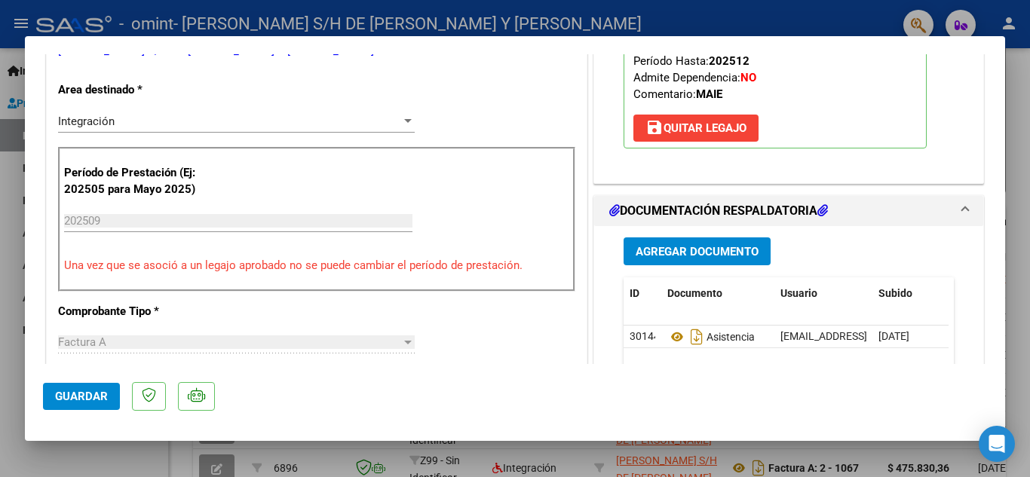
scroll to position [226, 0]
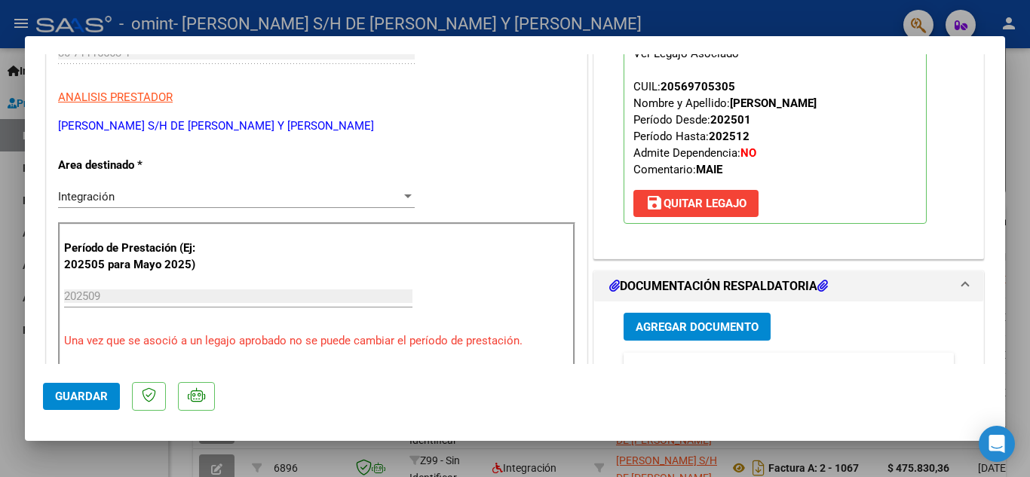
drag, startPoint x: 438, startPoint y: 342, endPoint x: 616, endPoint y: 228, distance: 211.3
click at [462, 336] on p "Una vez que se asoció a un legajo aprobado no se puede cambiar el período de pr…" at bounding box center [316, 341] width 505 height 17
click at [711, 118] on strong "202501" at bounding box center [731, 120] width 41 height 14
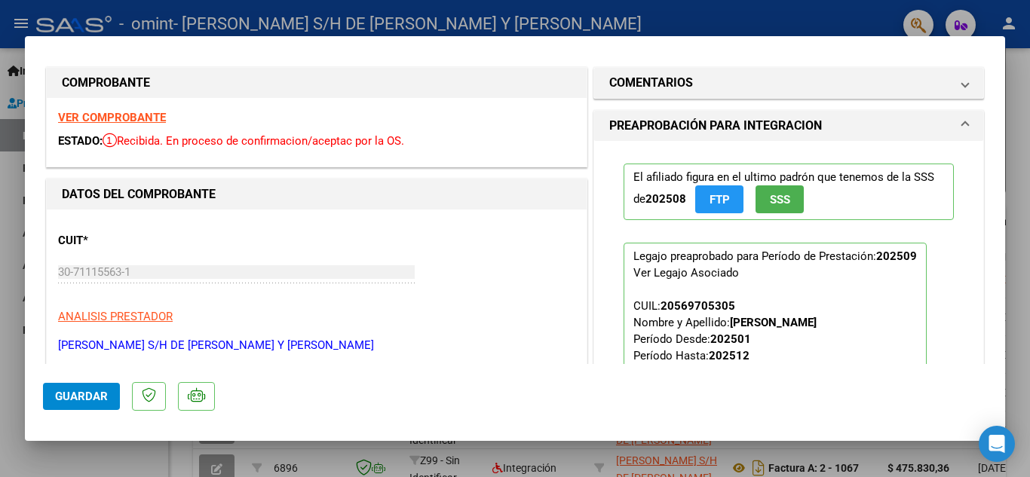
scroll to position [0, 0]
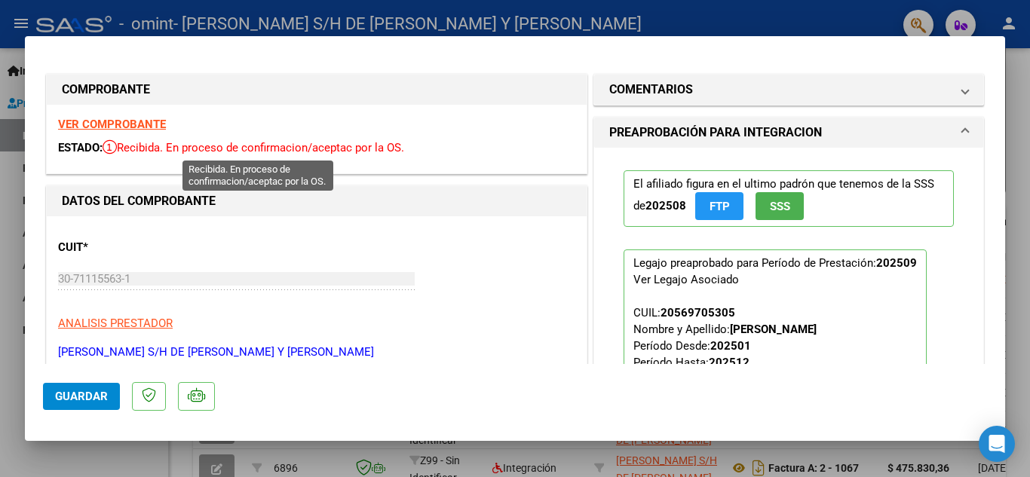
click at [117, 143] on icon at bounding box center [110, 147] width 14 height 15
drag, startPoint x: 120, startPoint y: 143, endPoint x: 140, endPoint y: 149, distance: 20.3
click at [121, 143] on span "Recibida. En proceso de confirmacion/aceptac por la OS." at bounding box center [254, 148] width 302 height 14
click at [188, 153] on span "Recibida. En proceso de confirmacion/aceptac por la OS." at bounding box center [254, 148] width 302 height 14
drag, startPoint x: 143, startPoint y: 148, endPoint x: 253, endPoint y: 147, distance: 109.4
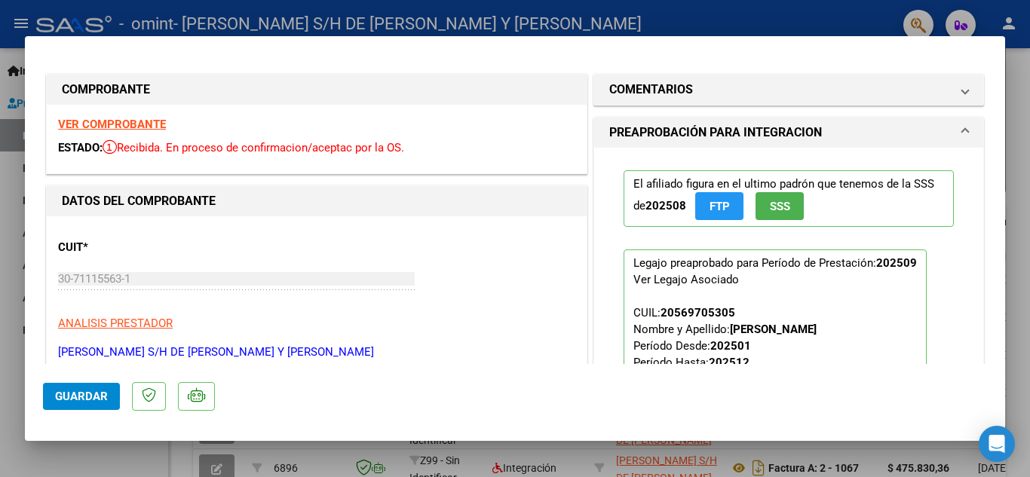
click at [253, 147] on span "Recibida. En proceso de confirmacion/aceptac por la OS." at bounding box center [254, 148] width 302 height 14
click at [278, 159] on div "VER COMPROBANTE ESTADO: Recibida. En proceso de confirmacion/aceptac por la OS." at bounding box center [317, 139] width 540 height 69
click at [176, 169] on div "VER COMPROBANTE ESTADO: Recibida. En proceso de confirmacion/aceptac por la OS." at bounding box center [317, 139] width 540 height 69
click at [173, 152] on span "Recibida. En proceso de confirmacion/aceptac por la OS." at bounding box center [254, 148] width 302 height 14
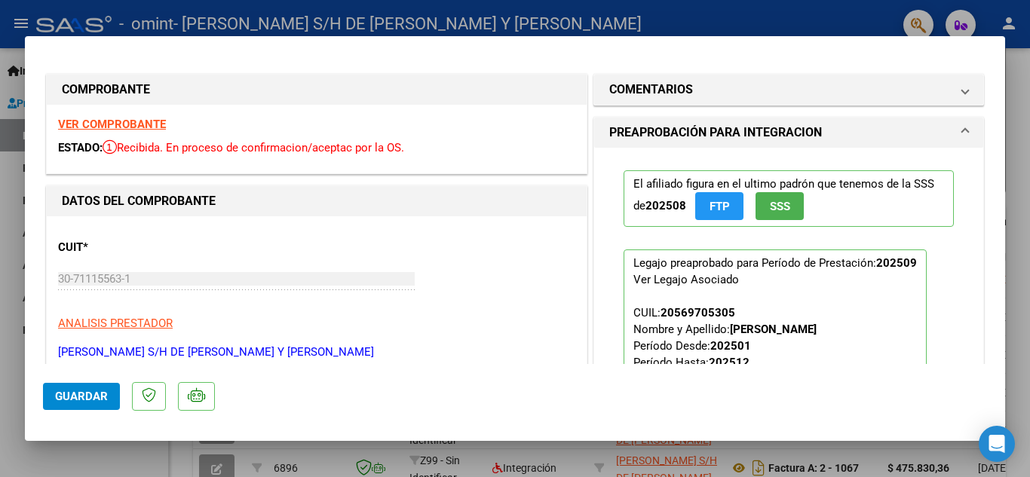
drag, startPoint x: 173, startPoint y: 152, endPoint x: 408, endPoint y: 149, distance: 234.6
click at [404, 149] on span "Recibida. En proceso de confirmacion/aceptac por la OS." at bounding box center [254, 148] width 302 height 14
click at [542, 27] on div at bounding box center [515, 238] width 1030 height 477
type input "$ 0,00"
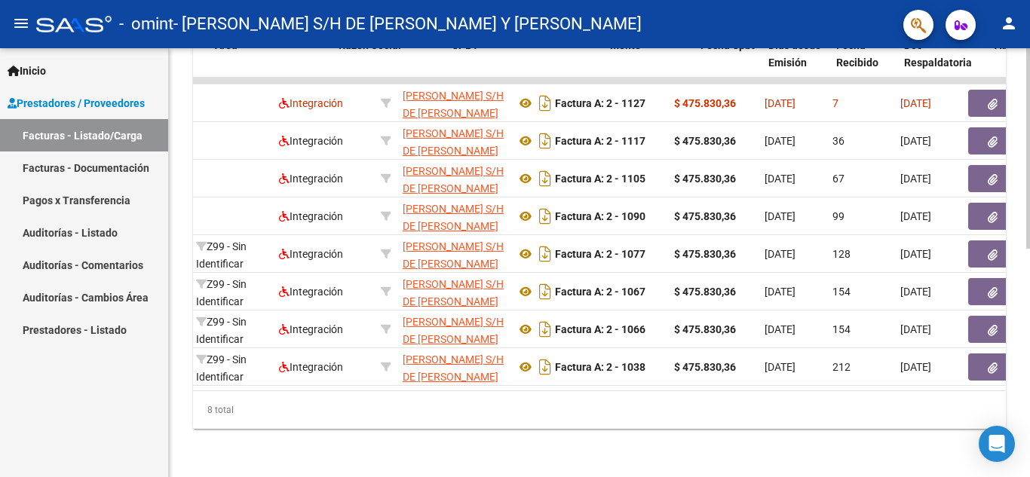
scroll to position [0, 622]
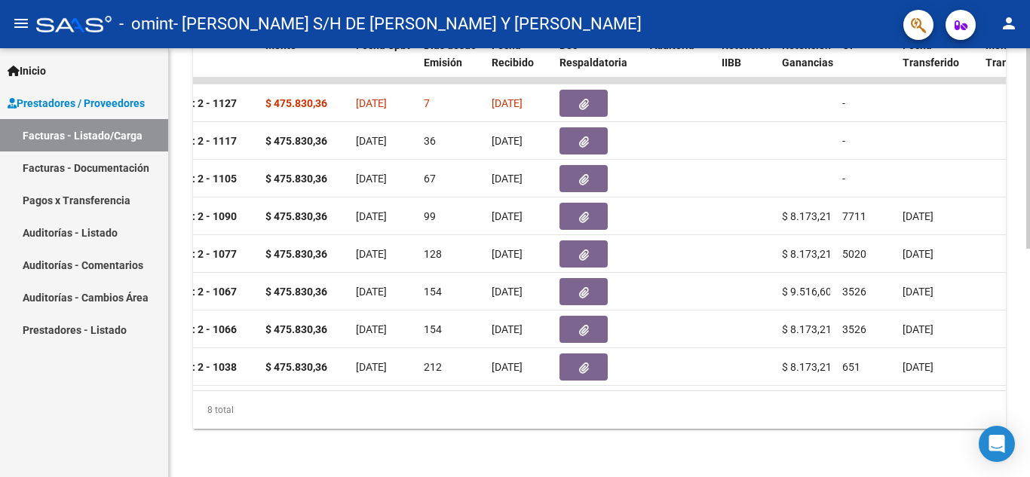
click at [536, 393] on div "8 total" at bounding box center [599, 410] width 813 height 38
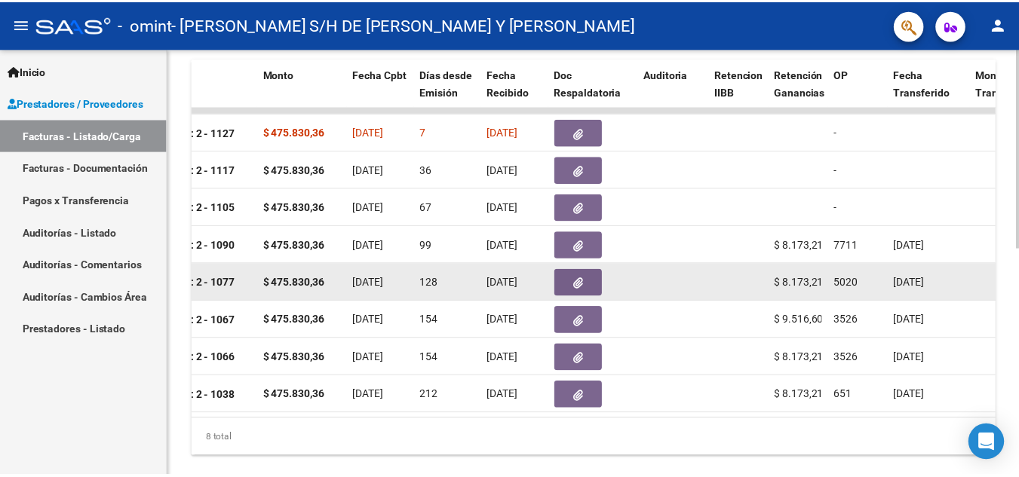
scroll to position [415, 0]
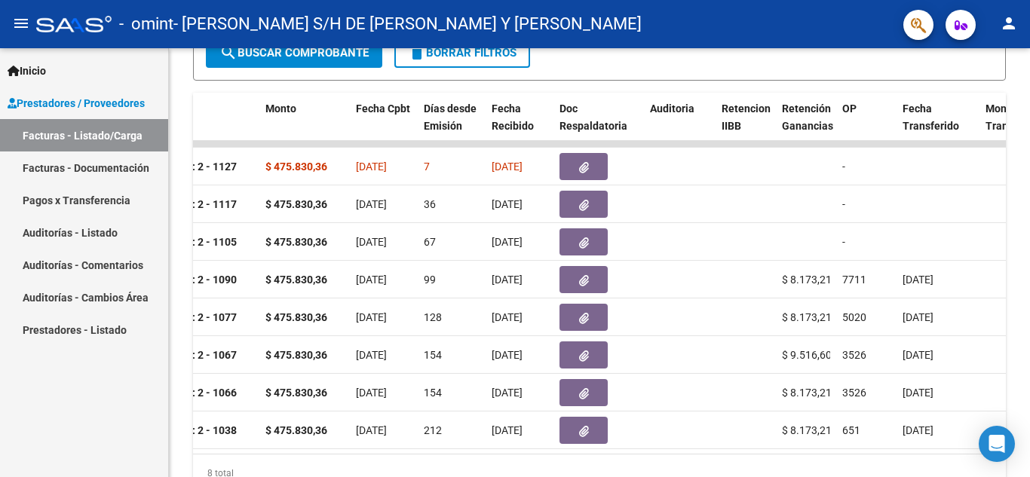
click at [1003, 17] on mat-icon "person" at bounding box center [1009, 23] width 18 height 18
click at [970, 88] on button "exit_to_app Salir" at bounding box center [978, 99] width 92 height 36
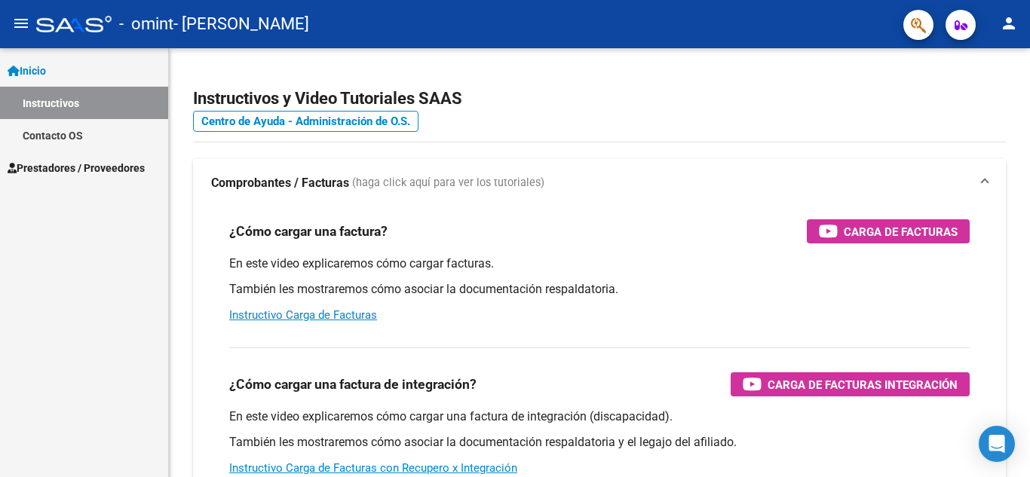
click at [88, 177] on link "Prestadores / Proveedores" at bounding box center [84, 168] width 168 height 32
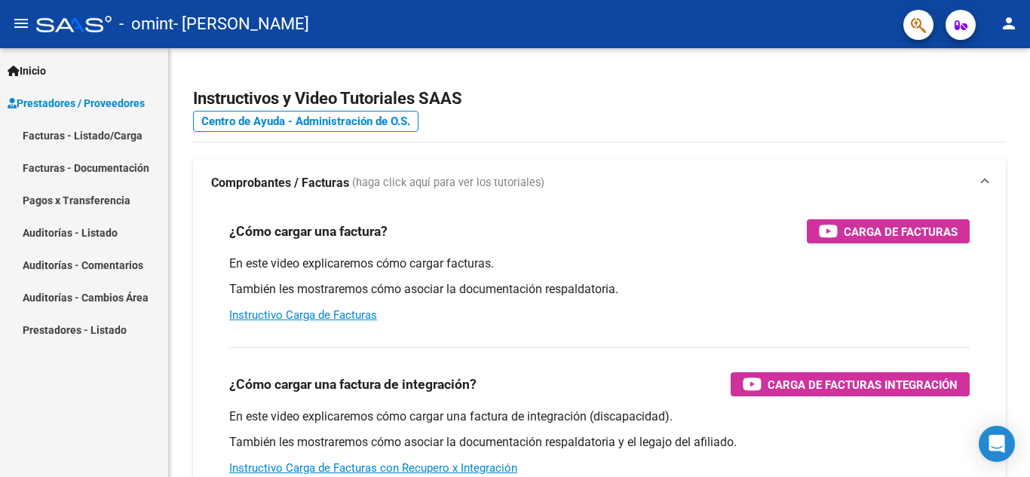
click at [110, 131] on link "Facturas - Listado/Carga" at bounding box center [84, 135] width 168 height 32
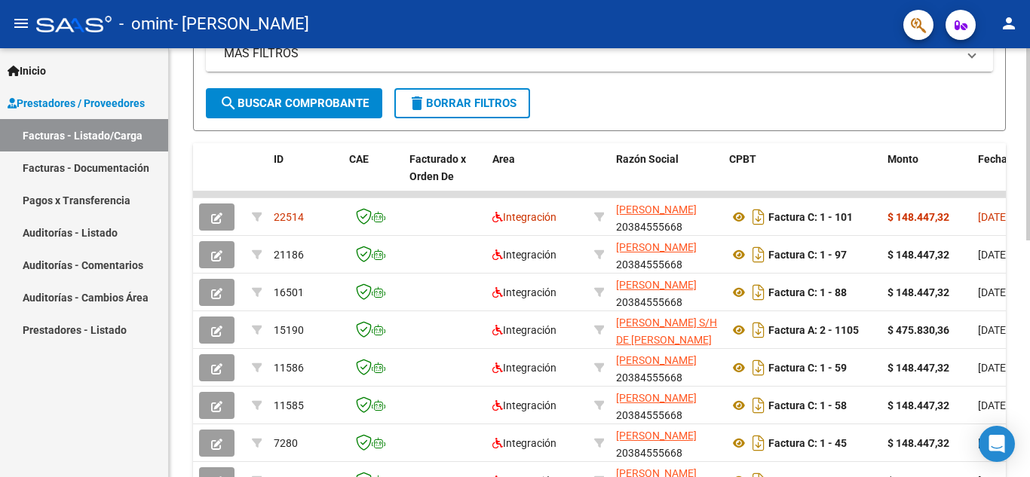
scroll to position [377, 0]
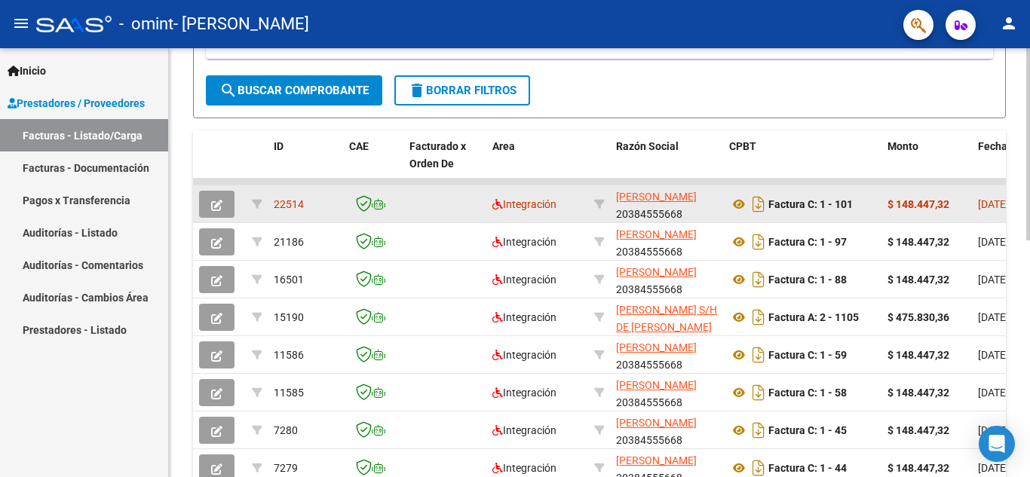
click at [213, 205] on icon "button" at bounding box center [216, 205] width 11 height 11
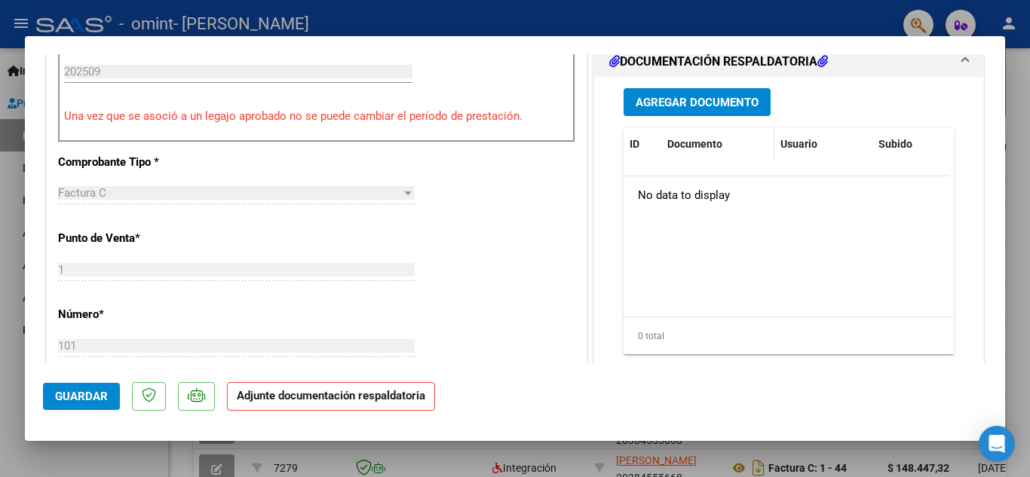
scroll to position [453, 0]
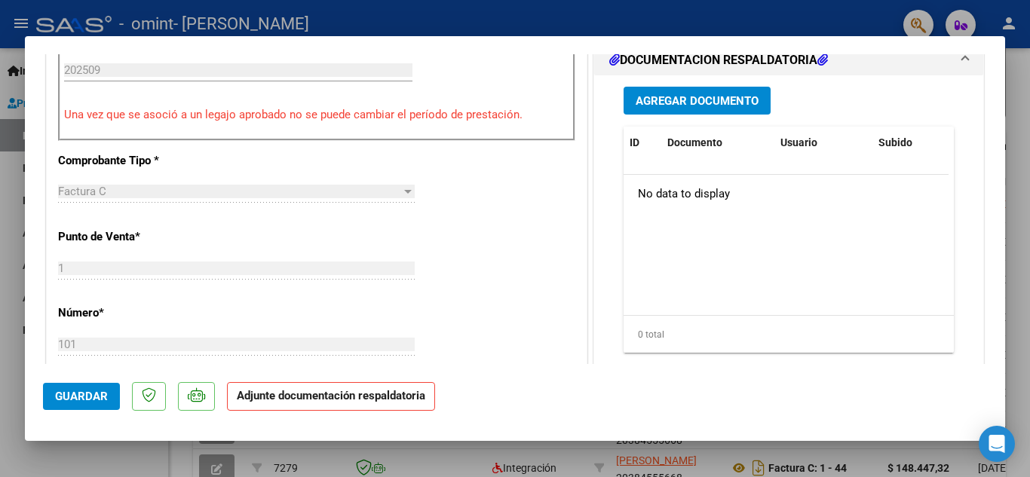
click at [711, 87] on button "Agregar Documento" at bounding box center [697, 101] width 147 height 28
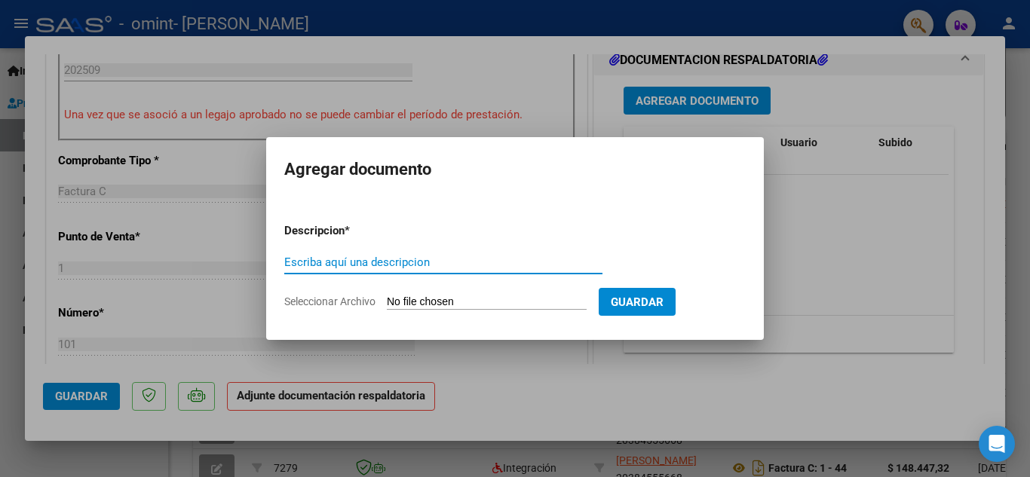
click at [429, 296] on input "Seleccionar Archivo" at bounding box center [487, 303] width 200 height 14
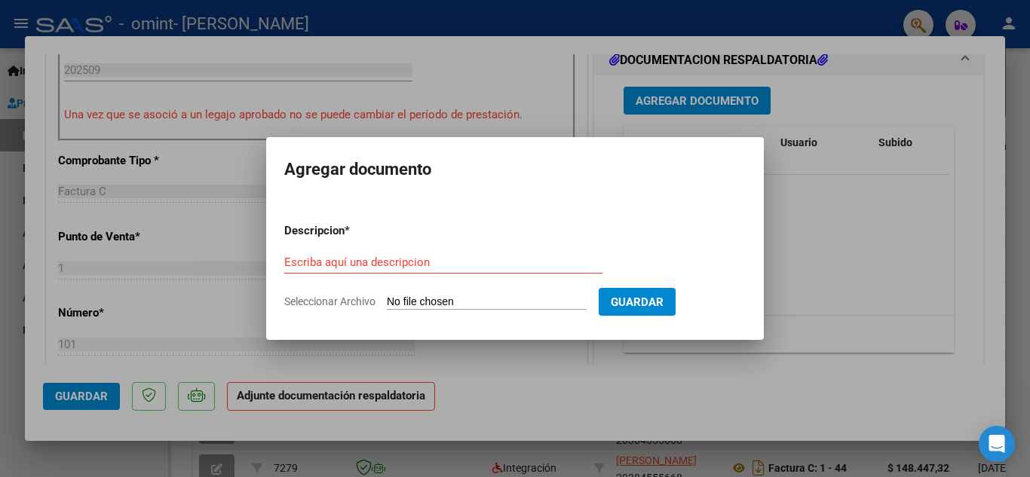
type input "C:\fakepath\ASISTENCIA.pdf"
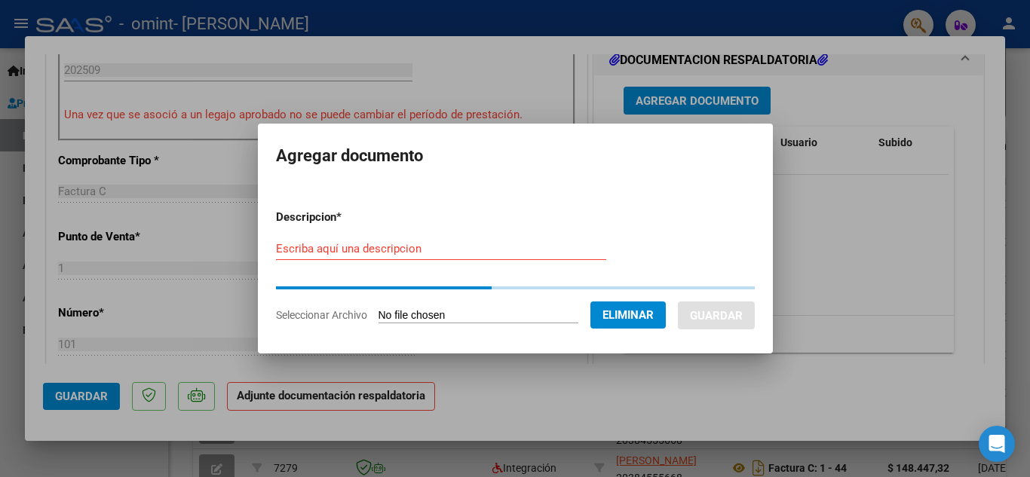
click at [456, 260] on div "Escriba aquí una descripcion" at bounding box center [441, 256] width 330 height 37
click at [464, 248] on input "Escriba aquí una descripcion" at bounding box center [441, 249] width 330 height 14
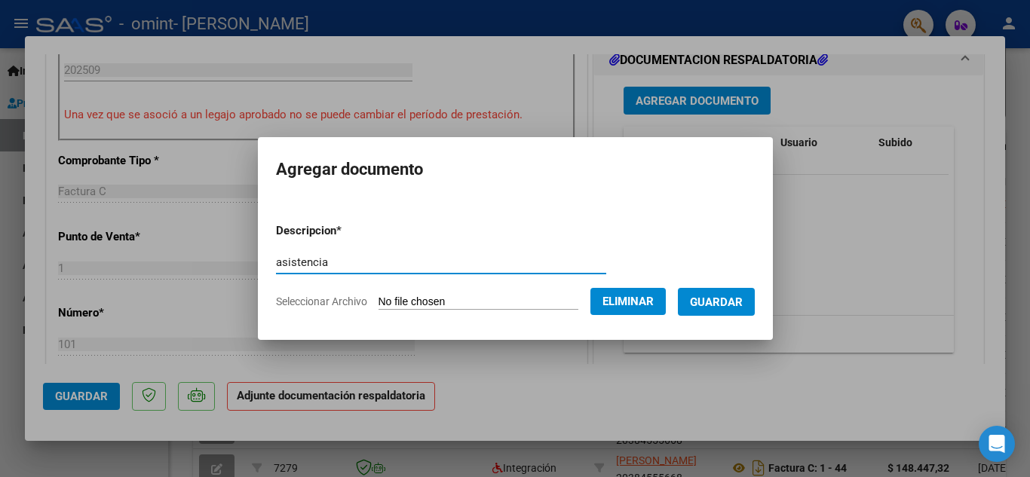
type input "asistencia"
click at [737, 296] on span "Guardar" at bounding box center [716, 303] width 53 height 14
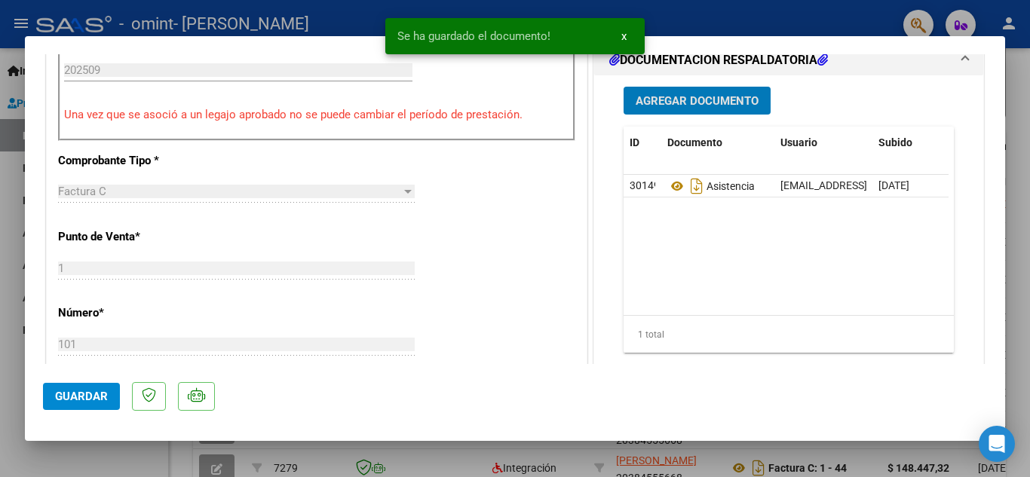
click at [66, 397] on span "Guardar" at bounding box center [81, 397] width 53 height 14
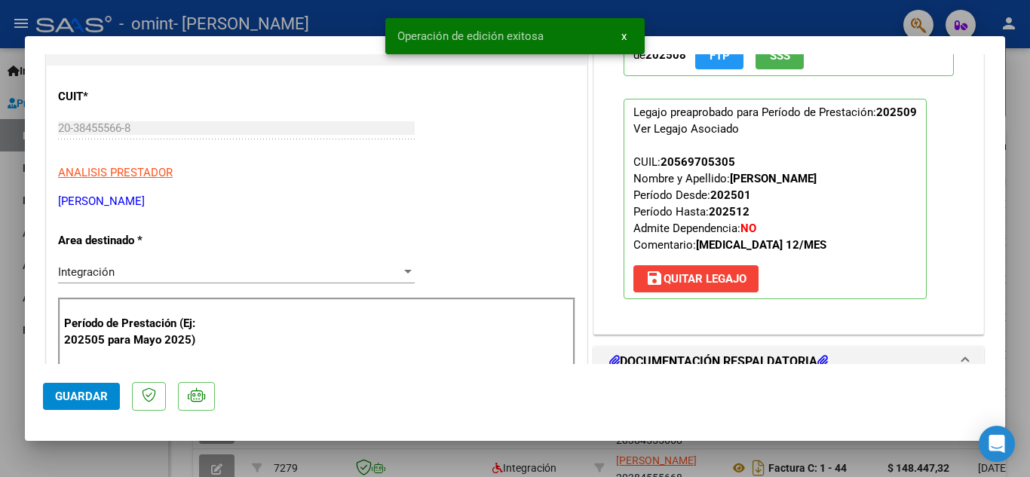
scroll to position [0, 0]
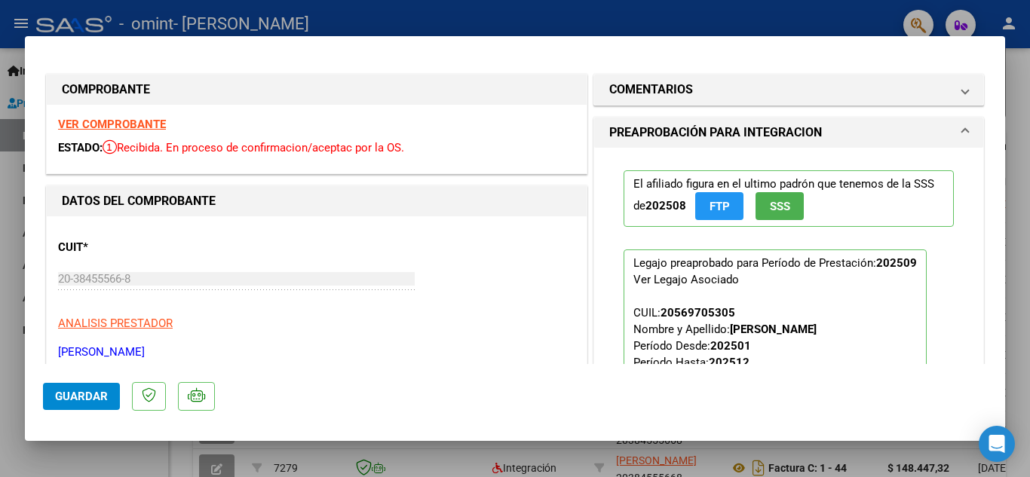
click at [658, 16] on div at bounding box center [515, 238] width 1030 height 477
type input "$ 0,00"
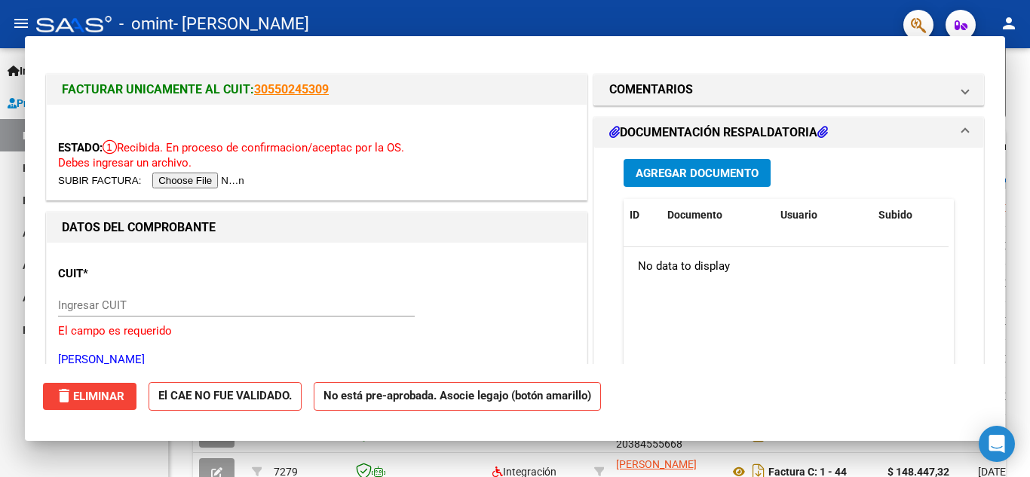
scroll to position [377, 0]
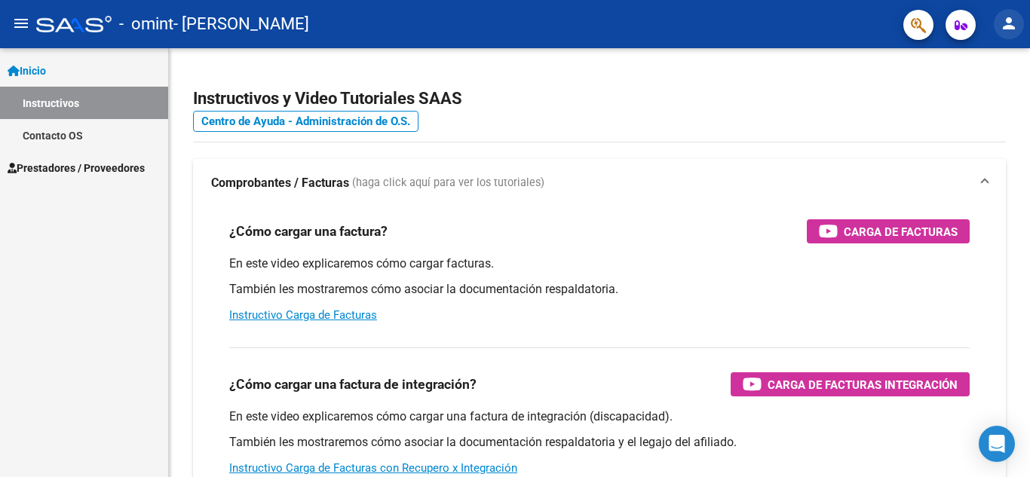
click at [1015, 25] on mat-icon "person" at bounding box center [1009, 23] width 18 height 18
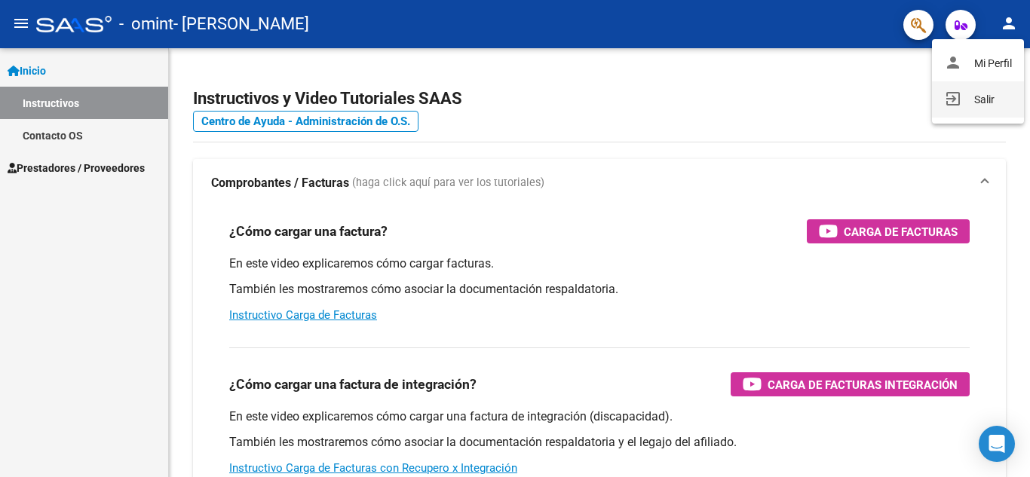
click at [972, 100] on button "exit_to_app Salir" at bounding box center [978, 99] width 92 height 36
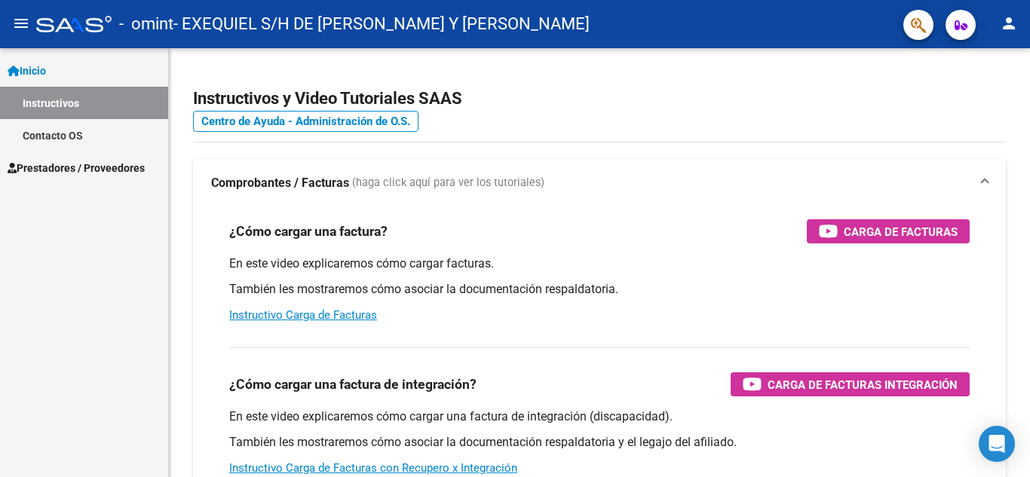
click at [72, 171] on span "Prestadores / Proveedores" at bounding box center [76, 168] width 137 height 17
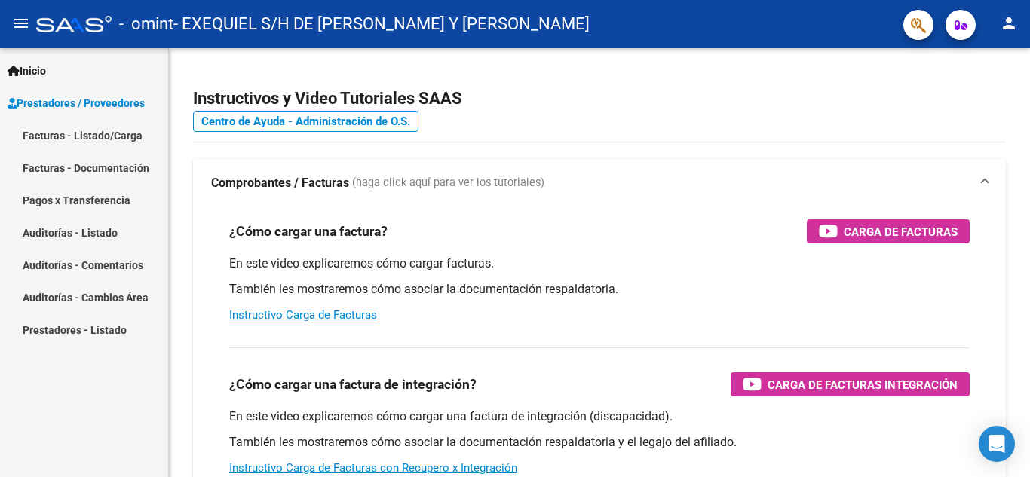
click at [86, 198] on link "Pagos x Transferencia" at bounding box center [84, 200] width 168 height 32
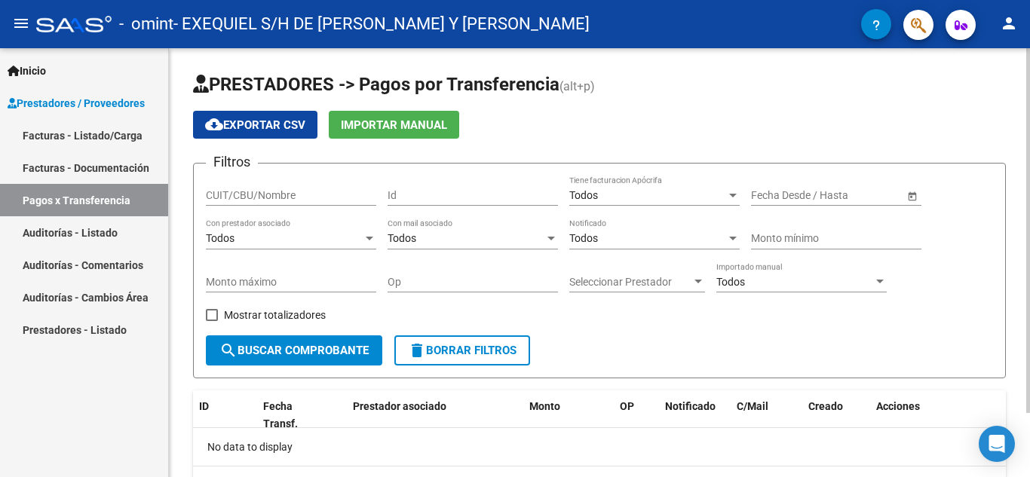
scroll to position [75, 0]
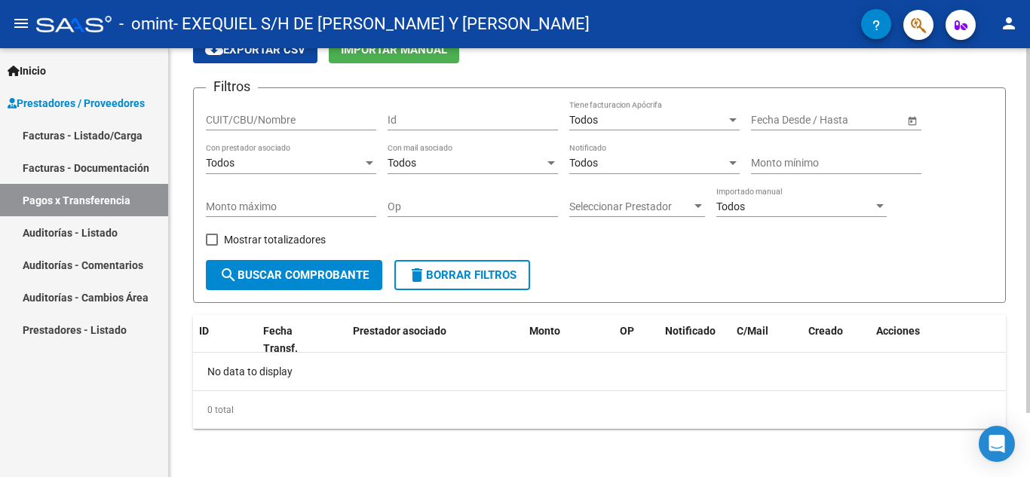
click at [293, 284] on button "search Buscar Comprobante" at bounding box center [294, 275] width 177 height 30
click at [293, 260] on div "Mostrar totalizadores" at bounding box center [271, 245] width 131 height 30
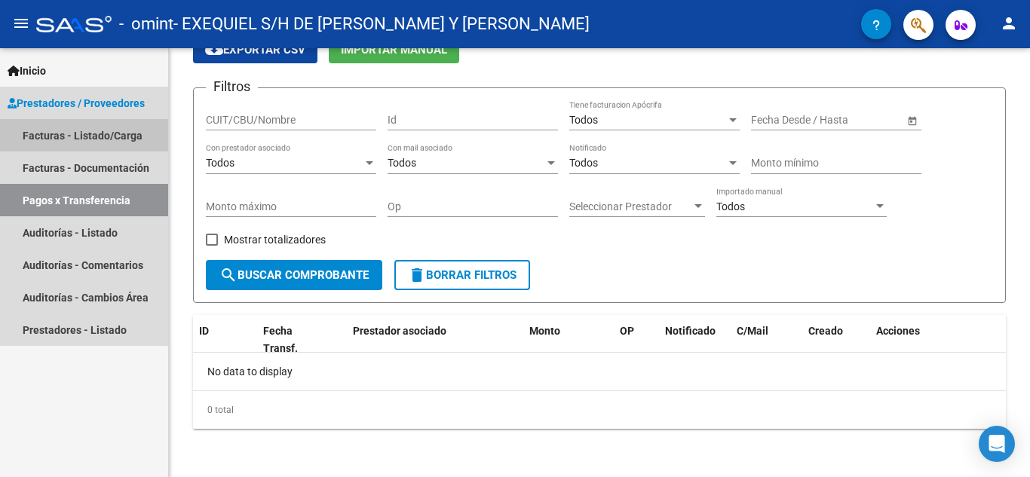
click at [109, 134] on link "Facturas - Listado/Carga" at bounding box center [84, 135] width 168 height 32
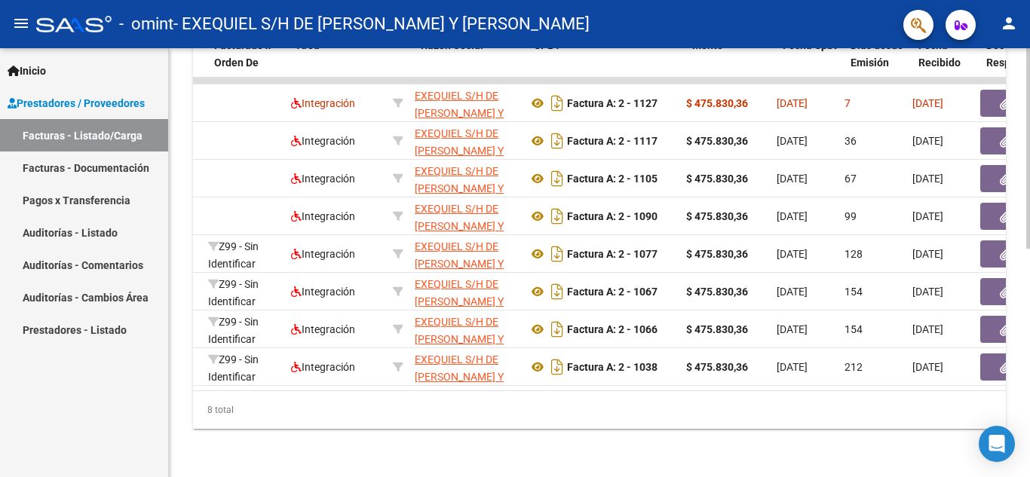
scroll to position [0, 189]
